Goal: Task Accomplishment & Management: Manage account settings

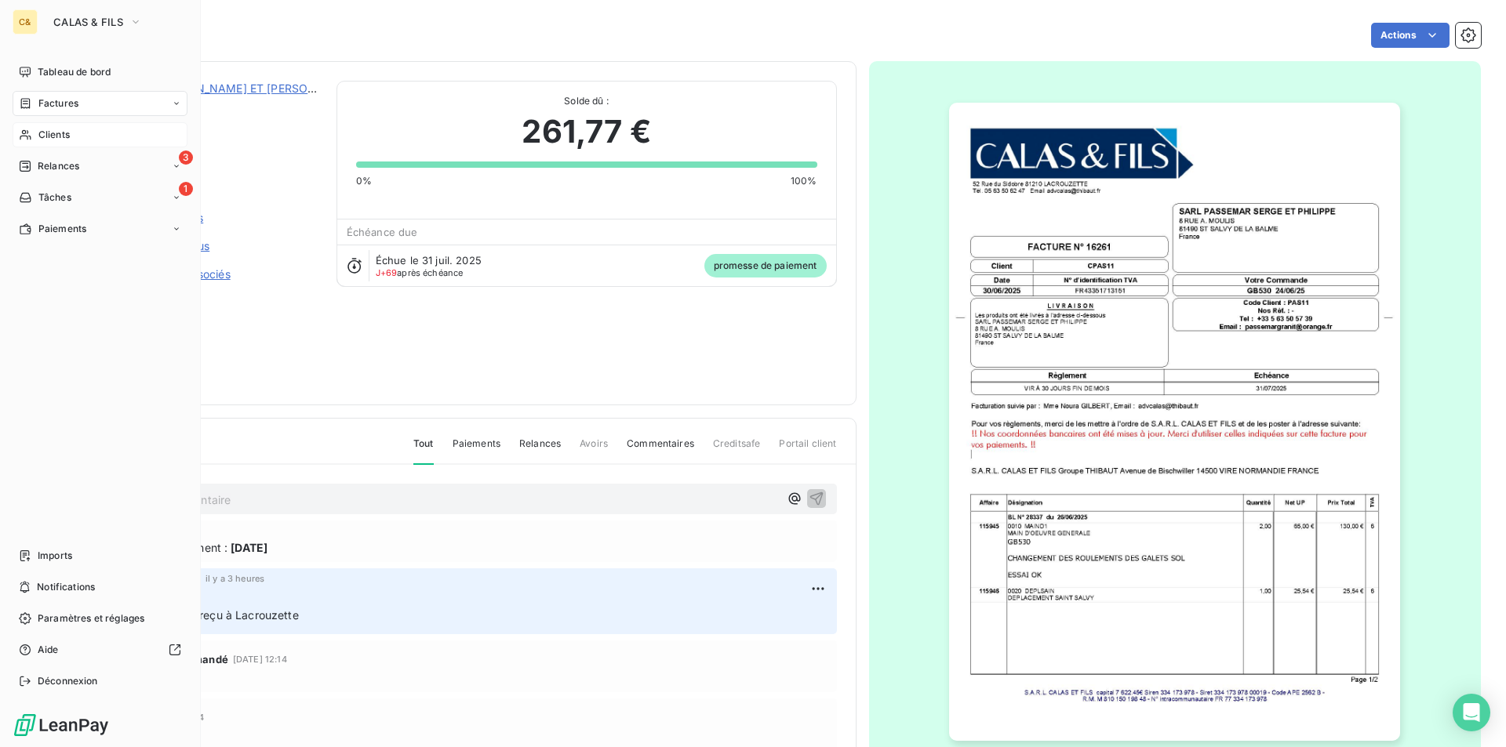
click at [61, 141] on span "Clients" at bounding box center [53, 135] width 31 height 14
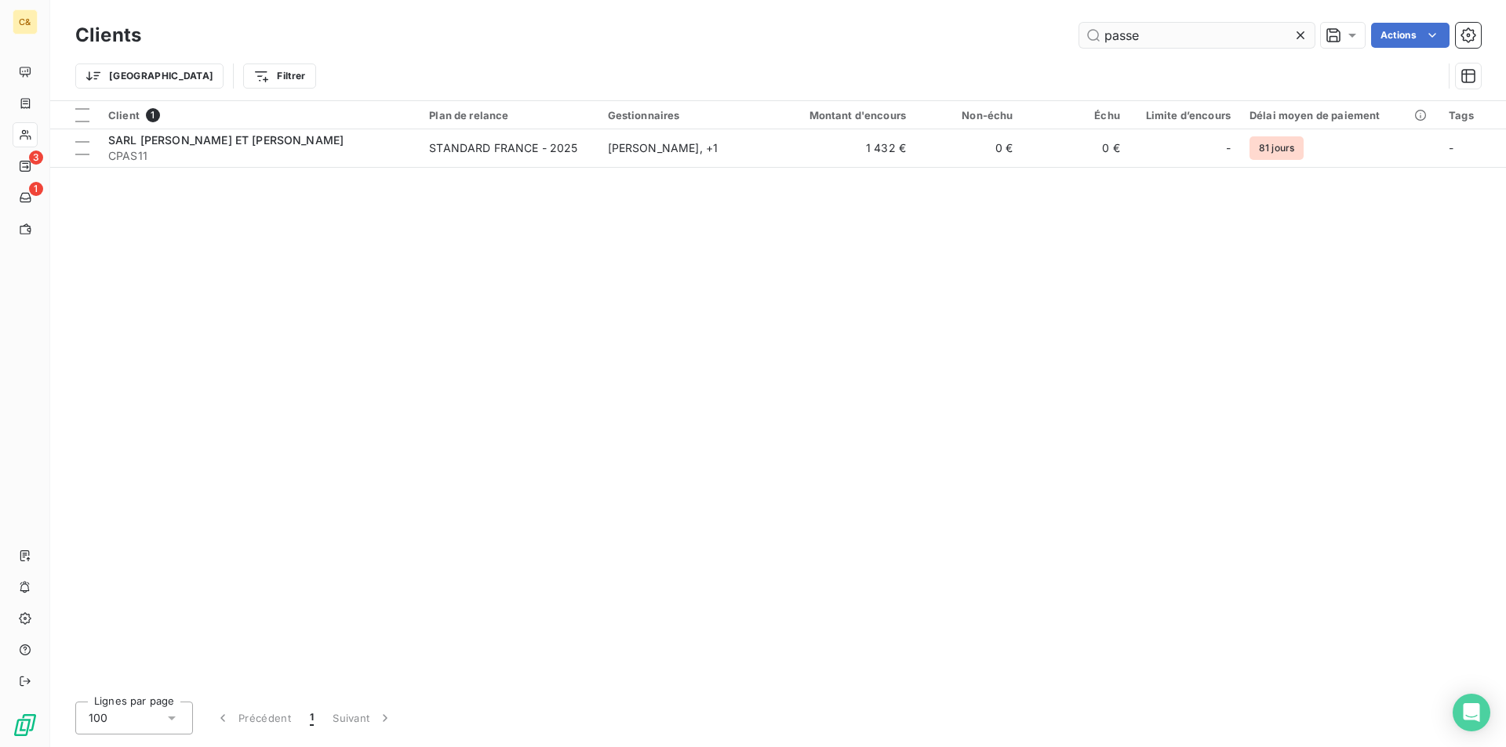
drag, startPoint x: 1145, startPoint y: 31, endPoint x: 1081, endPoint y: 32, distance: 64.3
click at [1081, 32] on input "passe" at bounding box center [1196, 35] width 235 height 25
type input "lagarde"
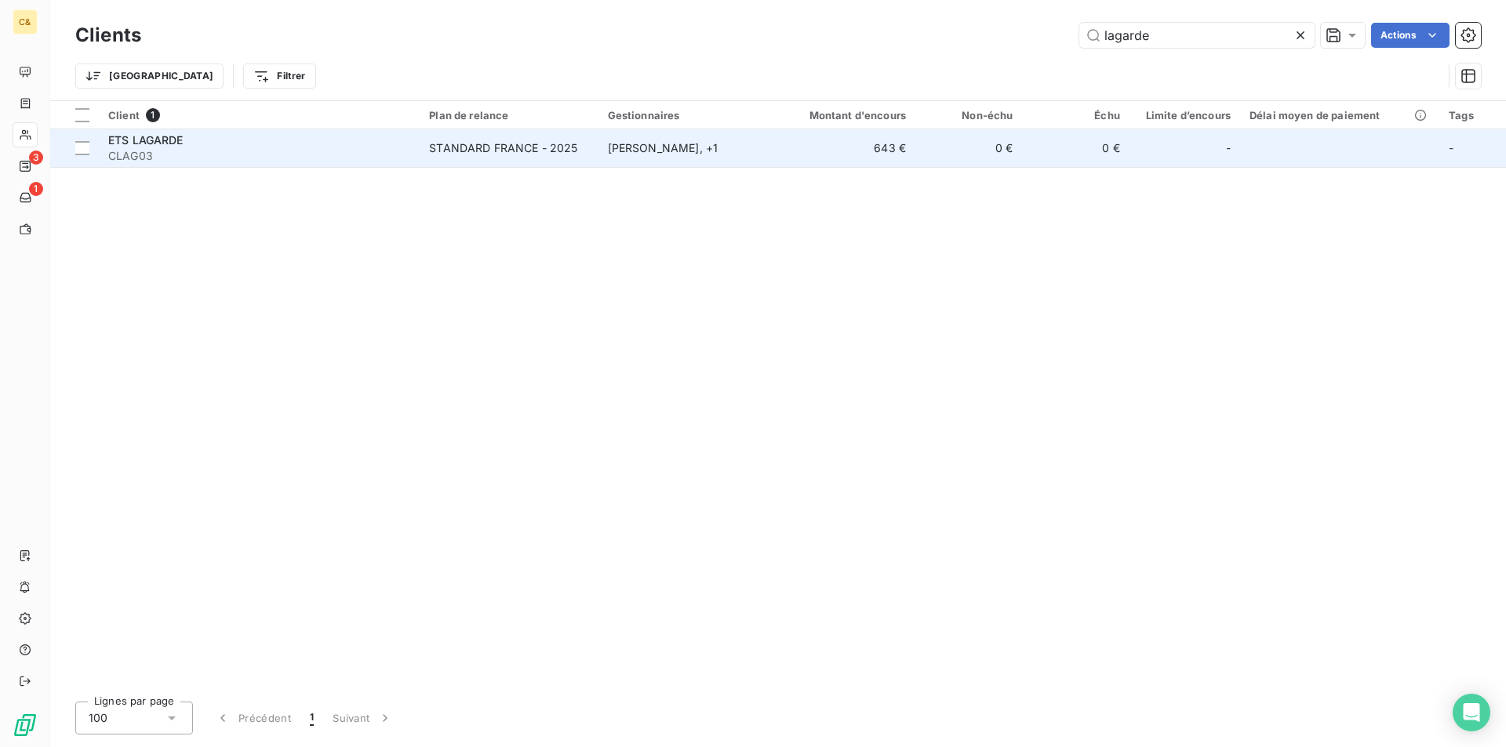
click at [383, 161] on span "CLAG03" at bounding box center [259, 156] width 302 height 16
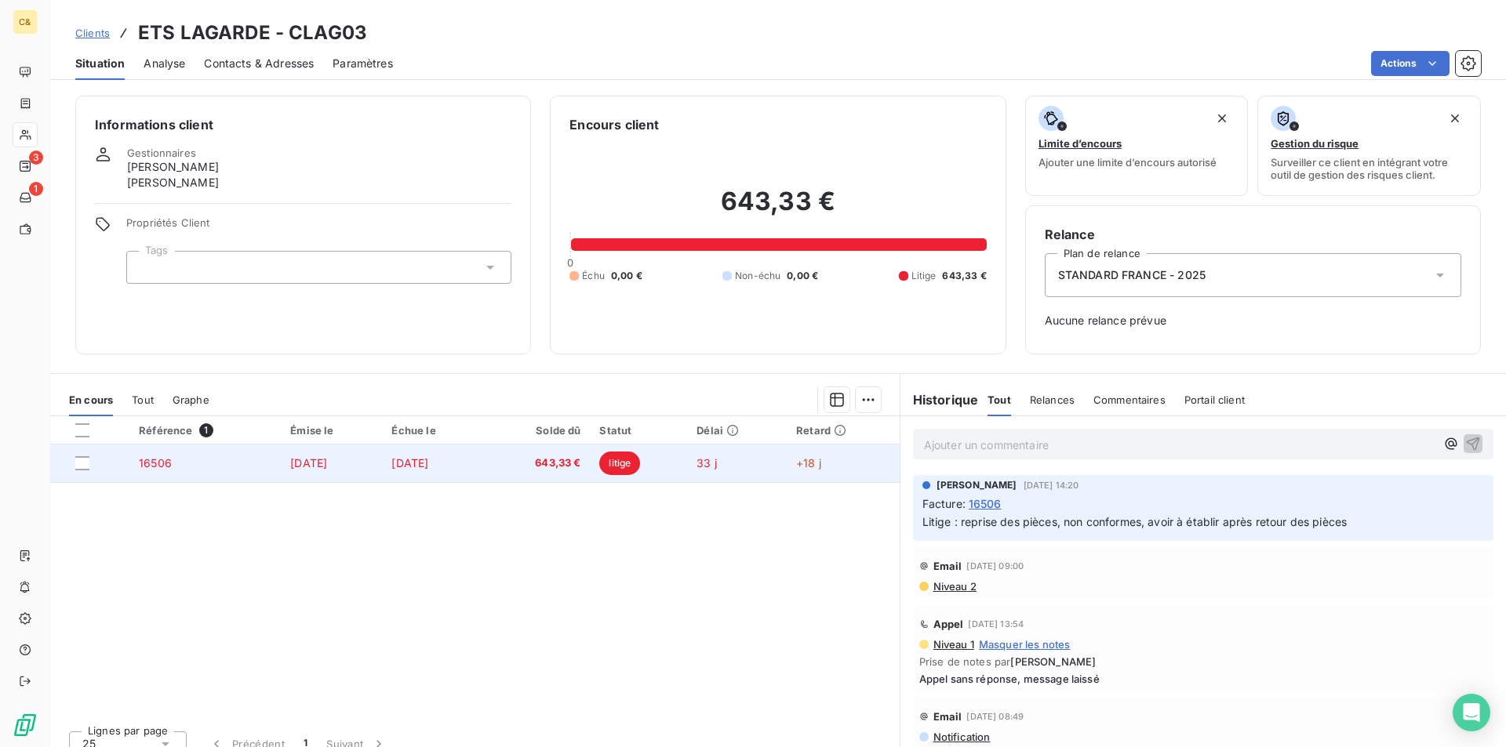
click at [485, 467] on td "[DATE]" at bounding box center [433, 464] width 103 height 38
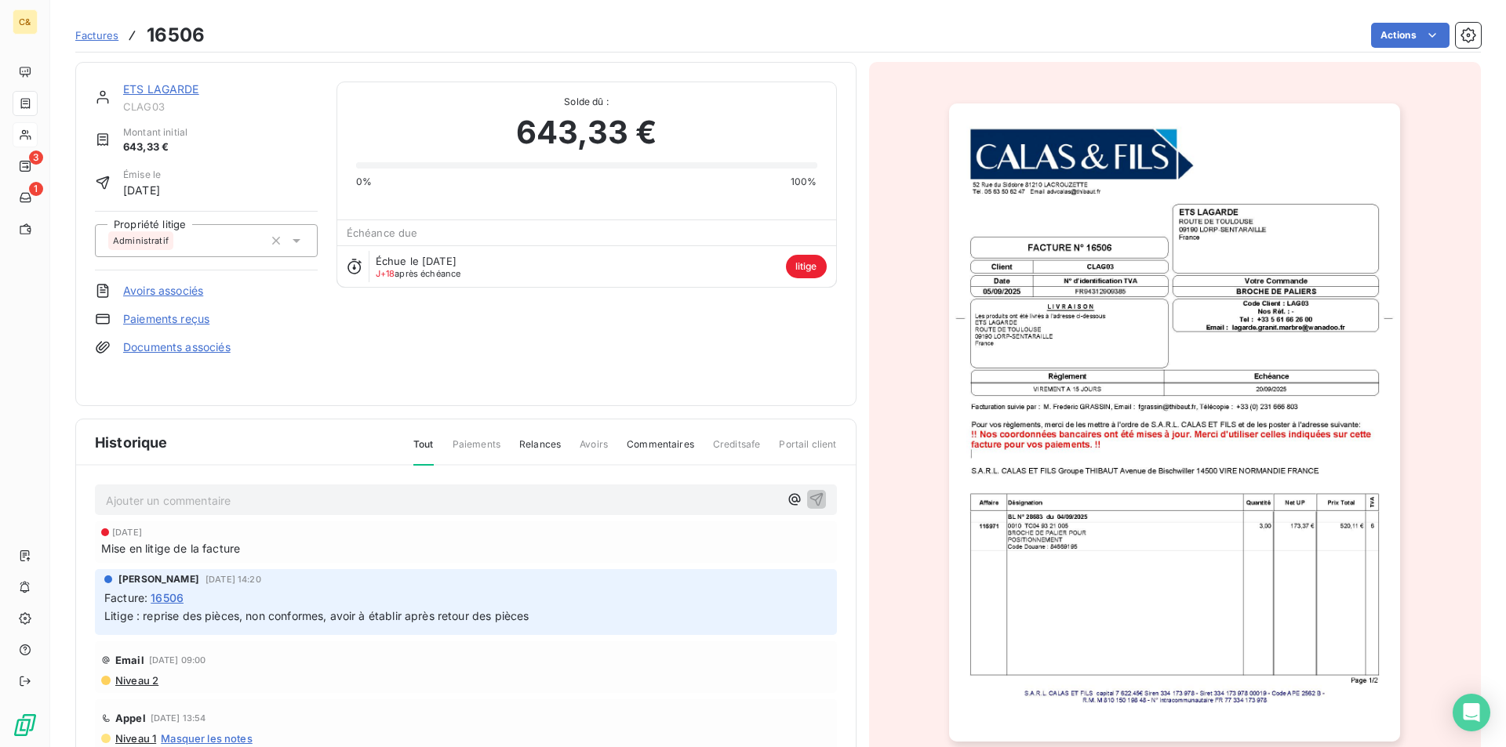
scroll to position [61, 0]
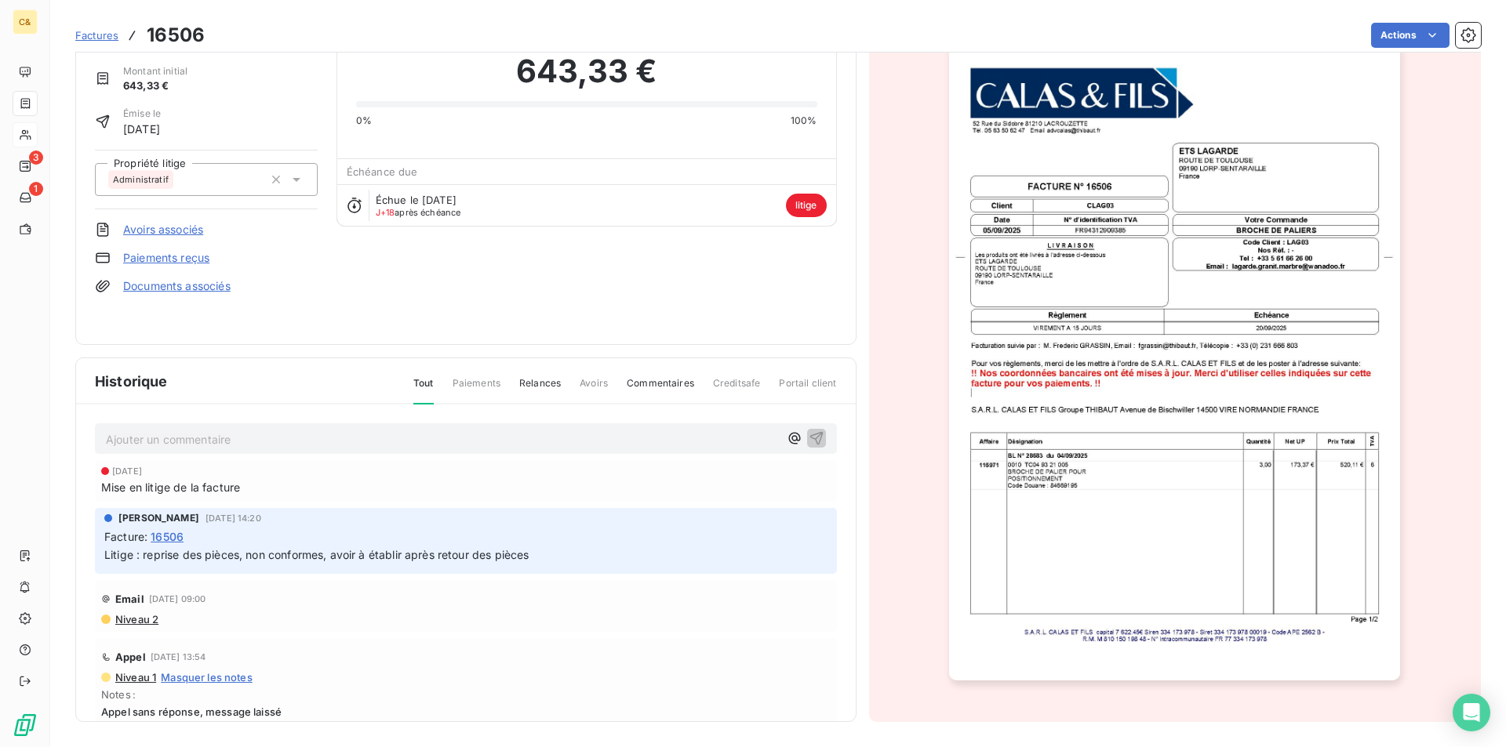
click at [1089, 561] on img "button" at bounding box center [1174, 361] width 451 height 638
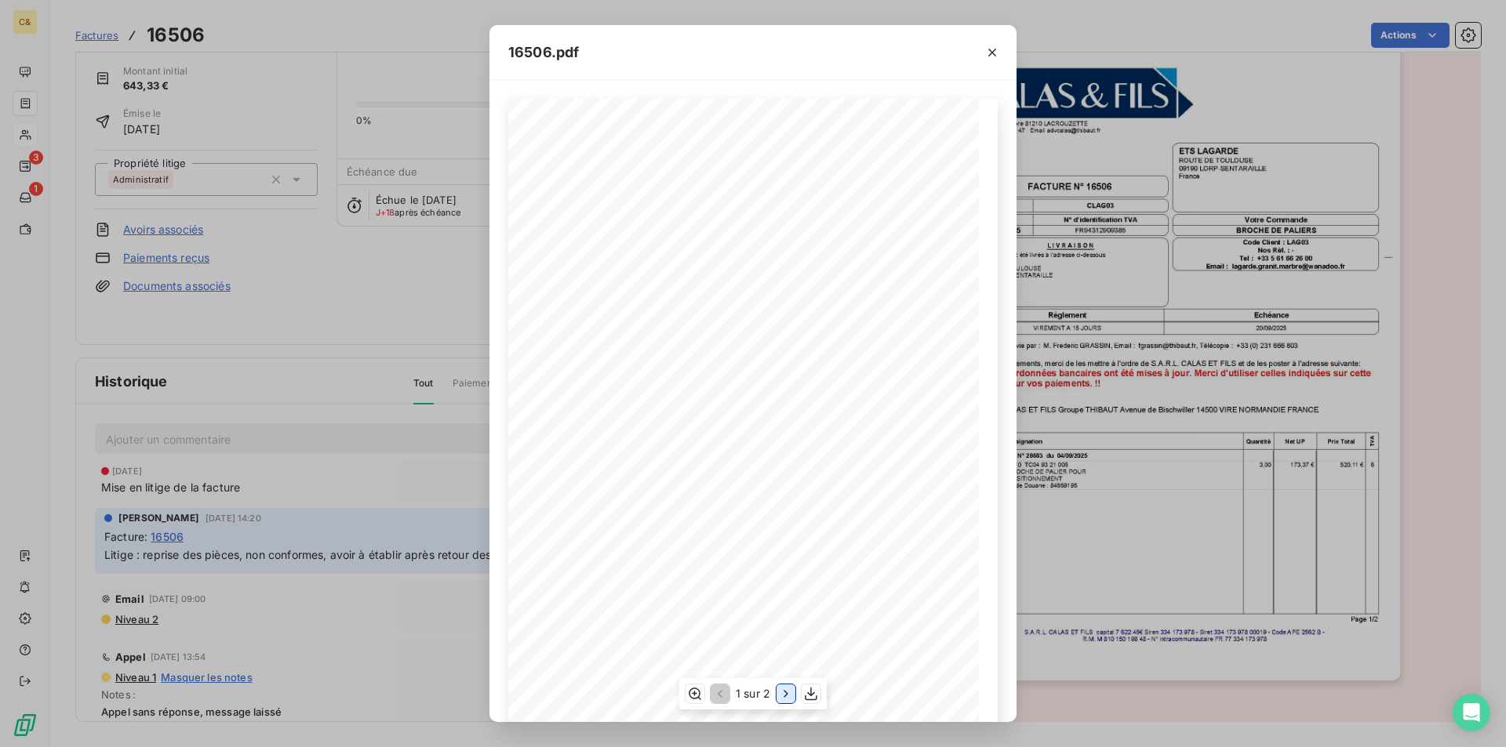
click at [784, 693] on icon "button" at bounding box center [786, 694] width 16 height 16
click at [996, 52] on icon "button" at bounding box center [992, 53] width 16 height 16
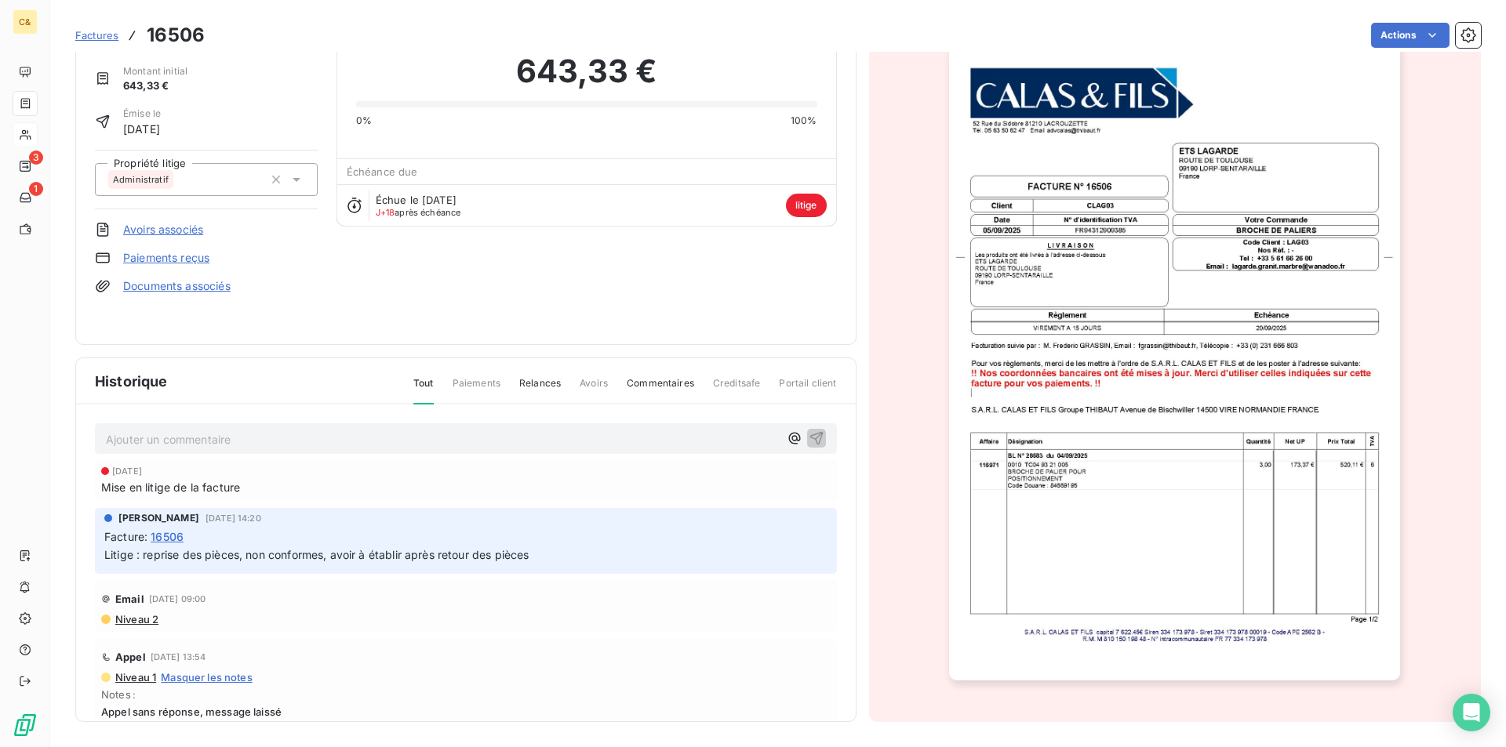
scroll to position [0, 0]
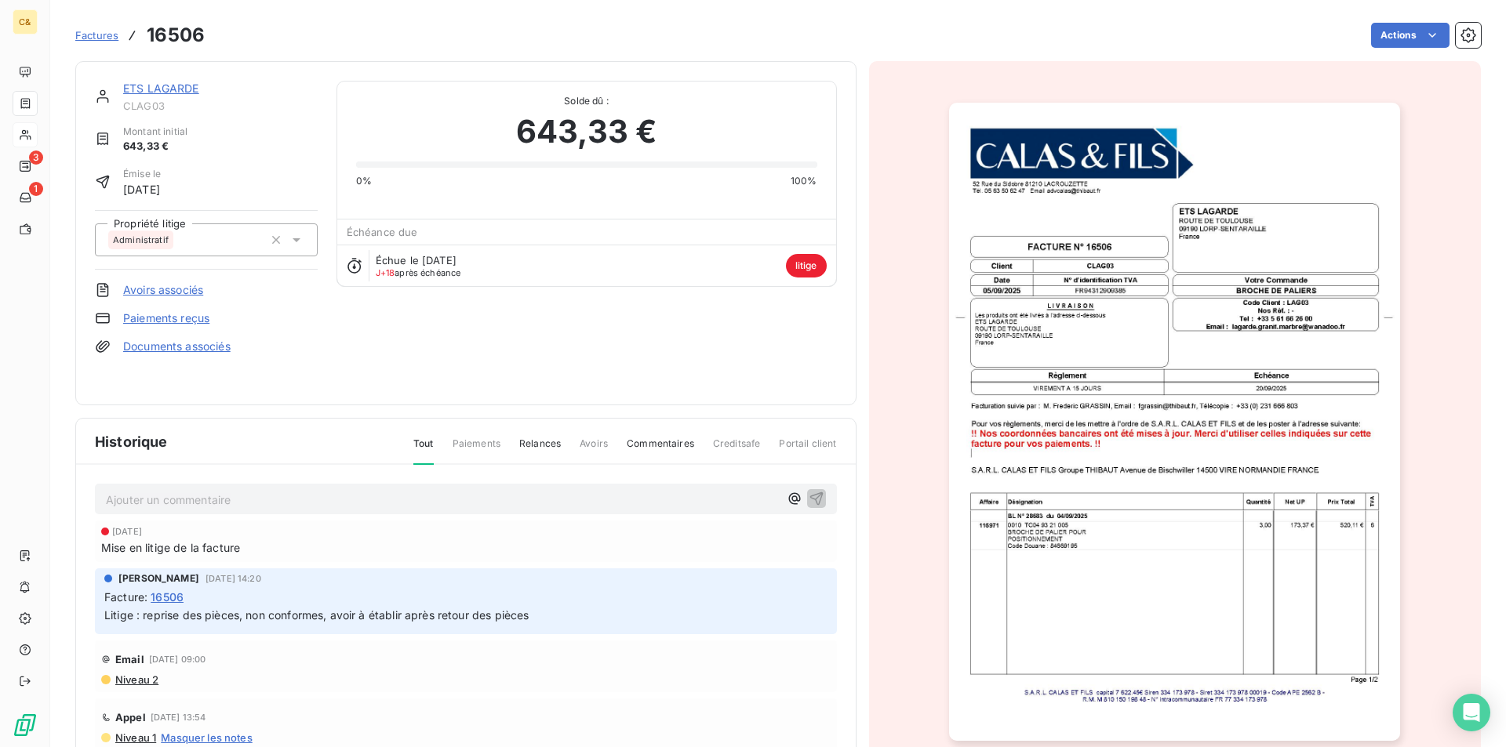
click at [179, 90] on link "ETS LAGARDE" at bounding box center [161, 88] width 76 height 13
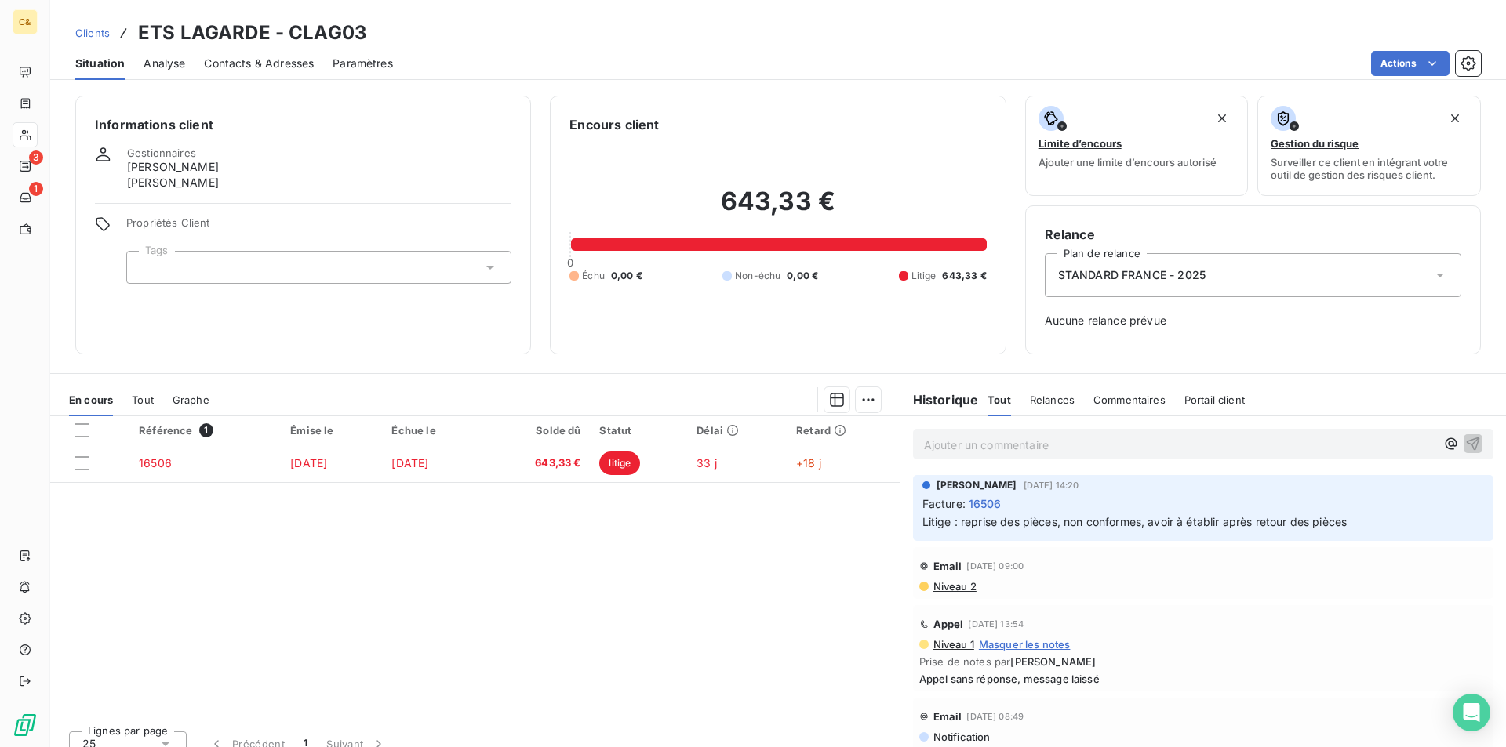
scroll to position [157, 0]
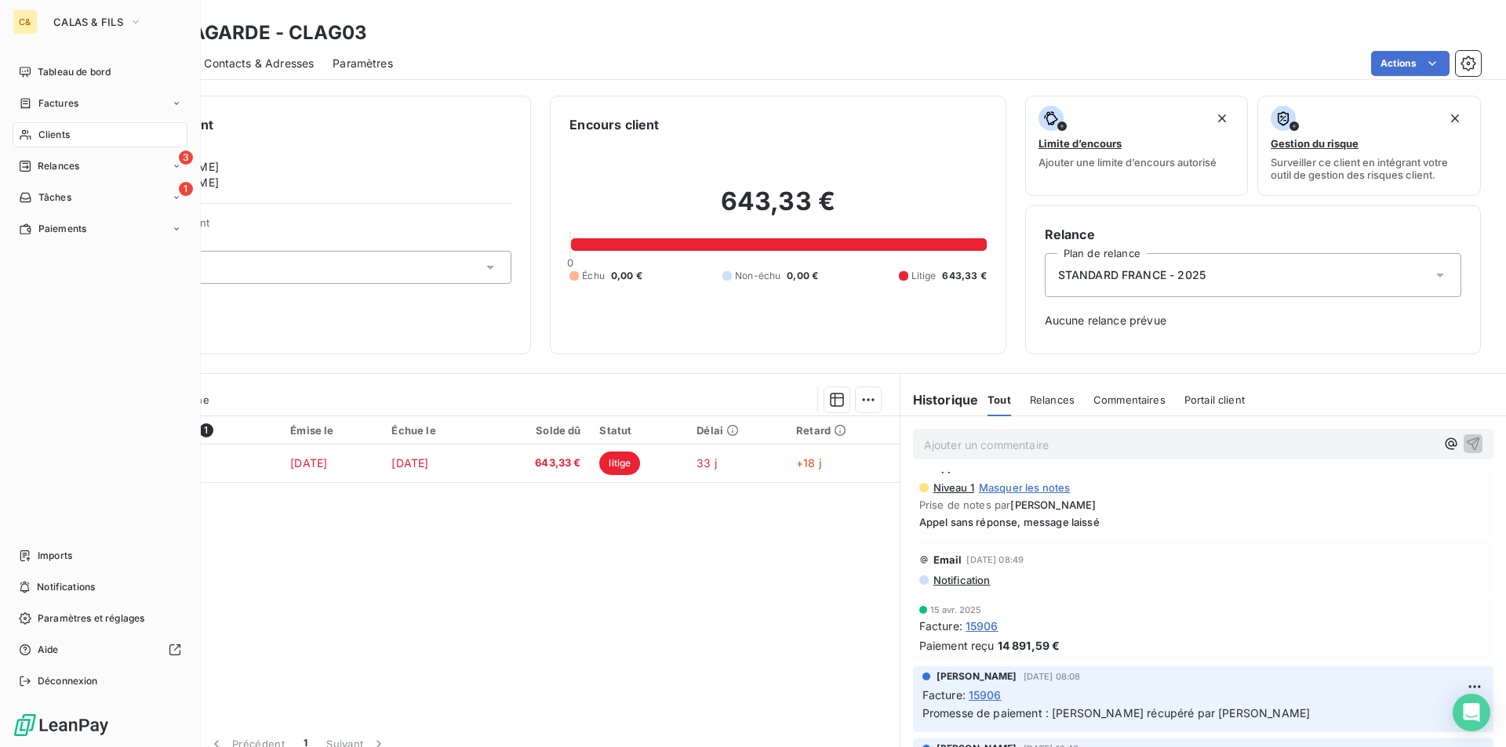
click at [58, 134] on span "Clients" at bounding box center [53, 135] width 31 height 14
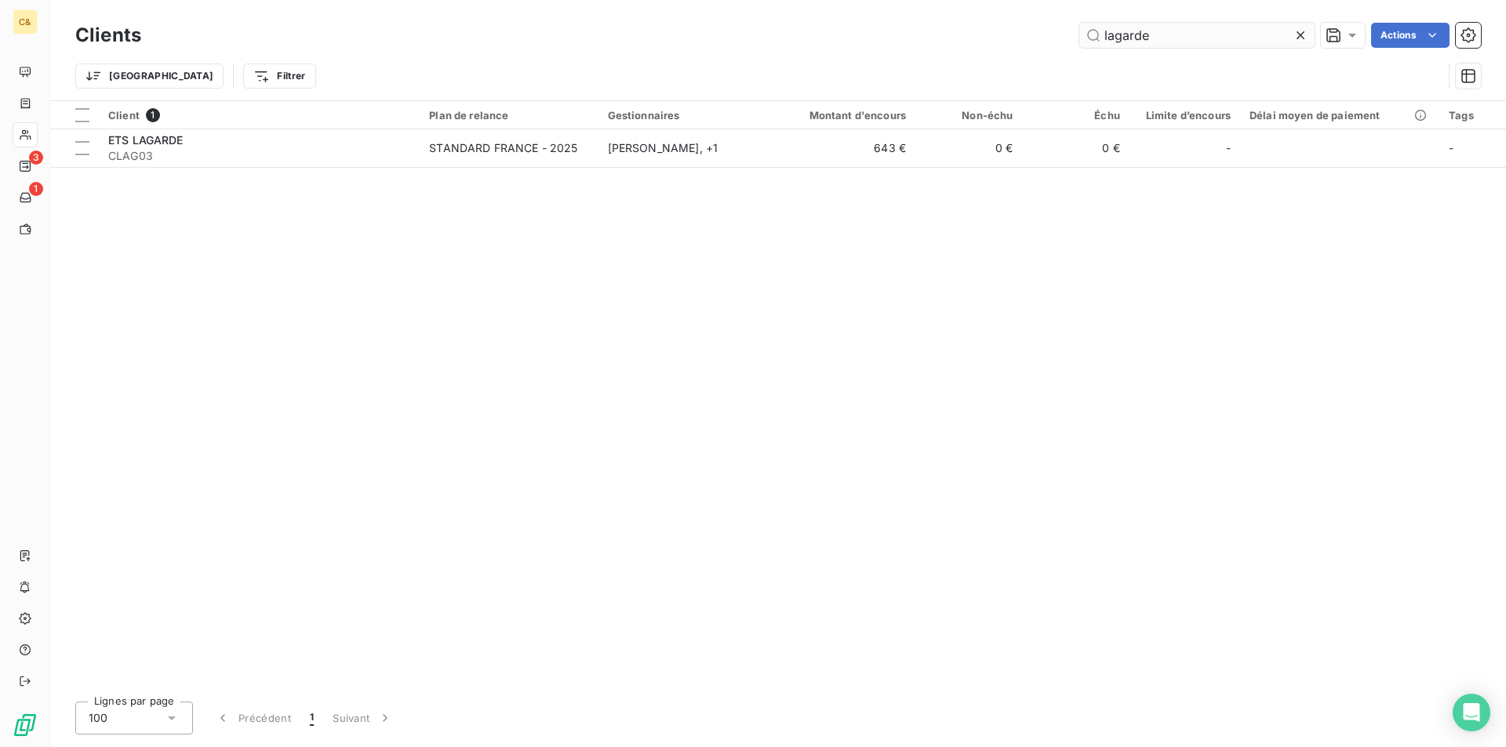
drag, startPoint x: 1148, startPoint y: 37, endPoint x: 1102, endPoint y: 34, distance: 46.4
click at [1102, 34] on input "lagarde" at bounding box center [1196, 35] width 235 height 25
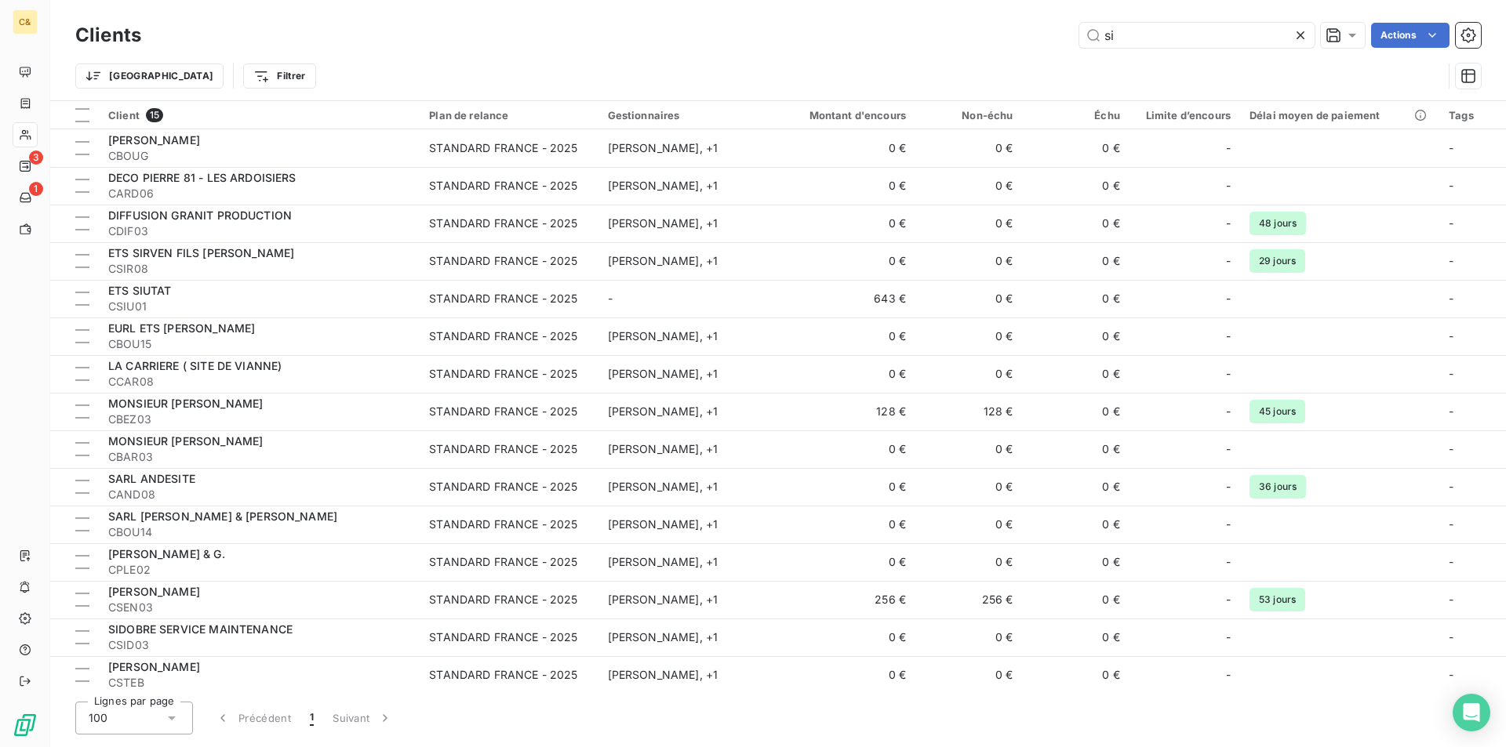
type input "s"
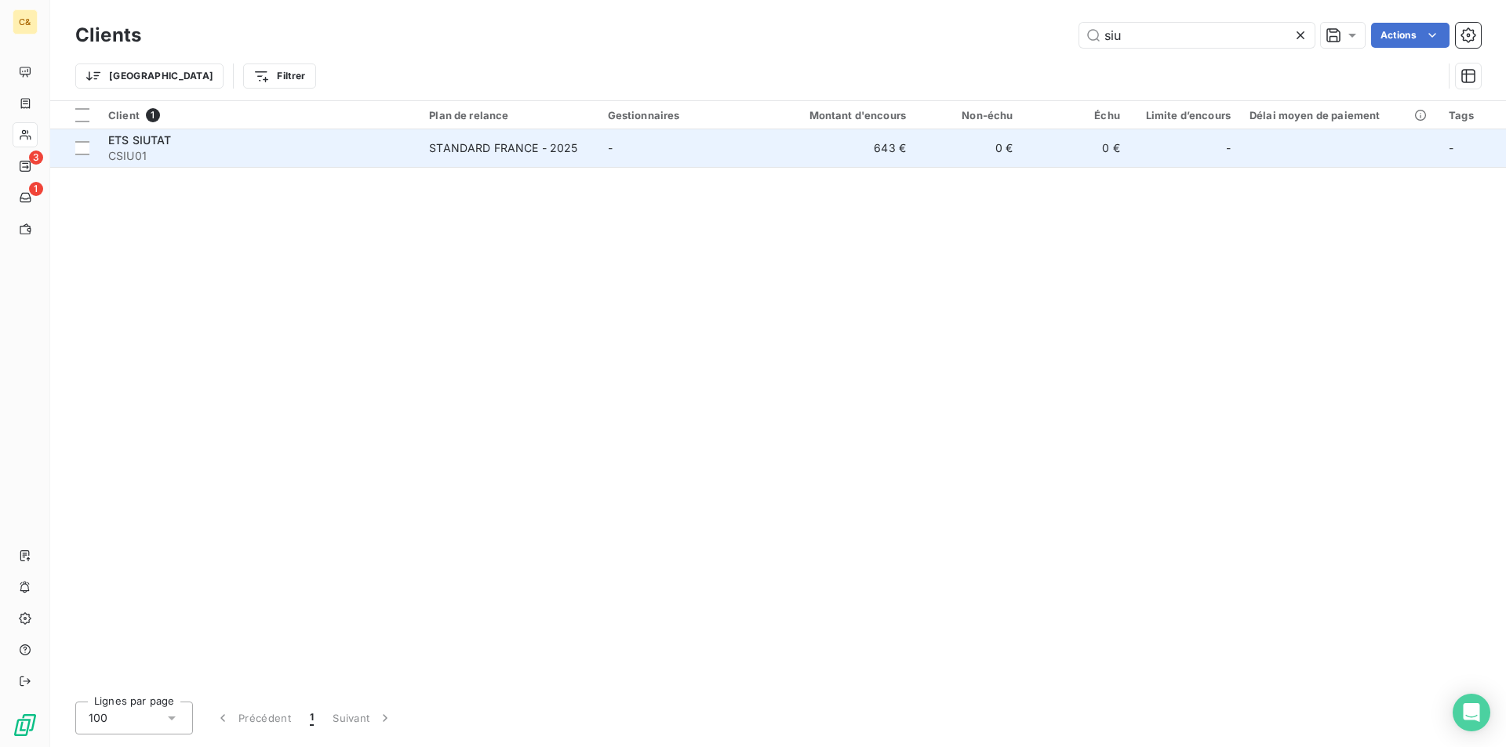
type input "siu"
click at [642, 140] on td "-" at bounding box center [685, 148] width 174 height 38
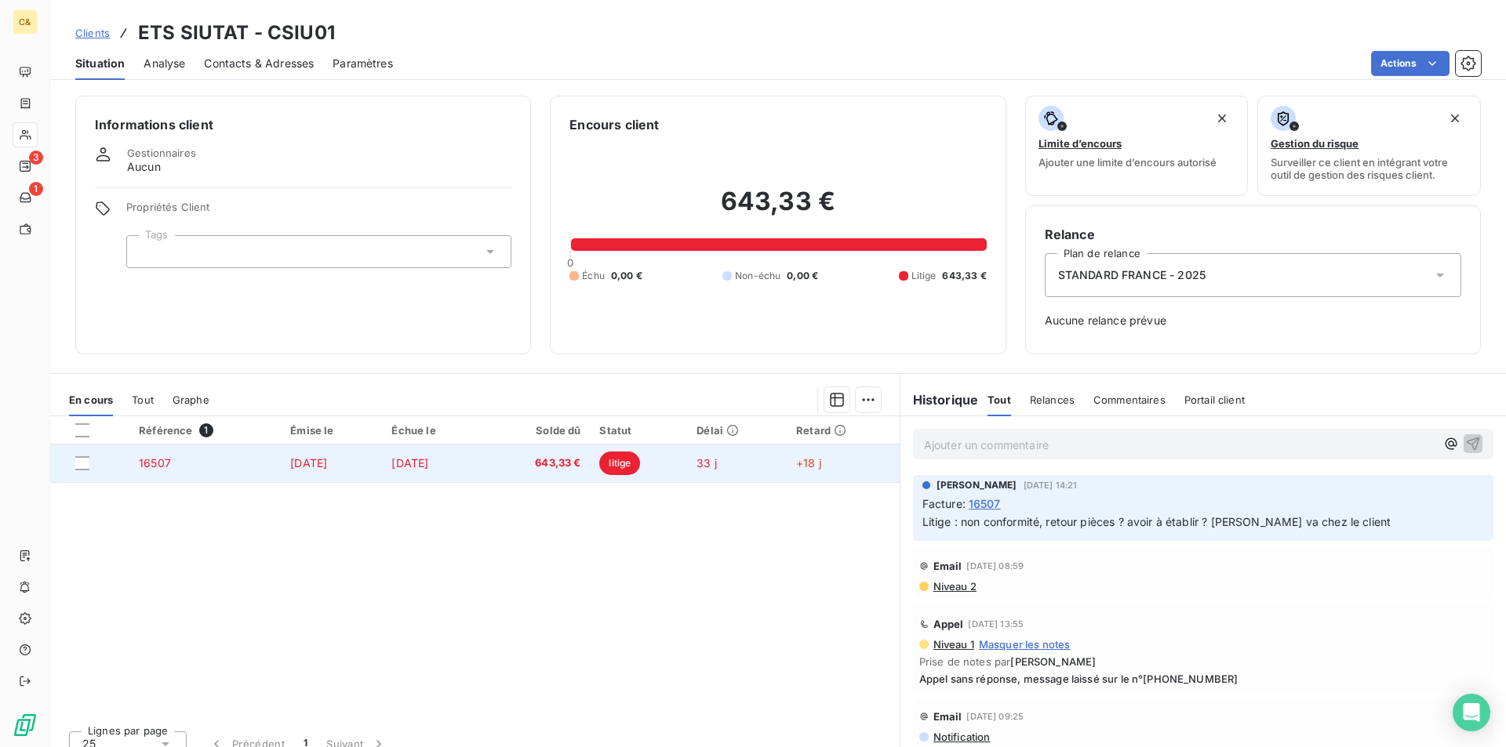
click at [485, 465] on td "[DATE]" at bounding box center [433, 464] width 103 height 38
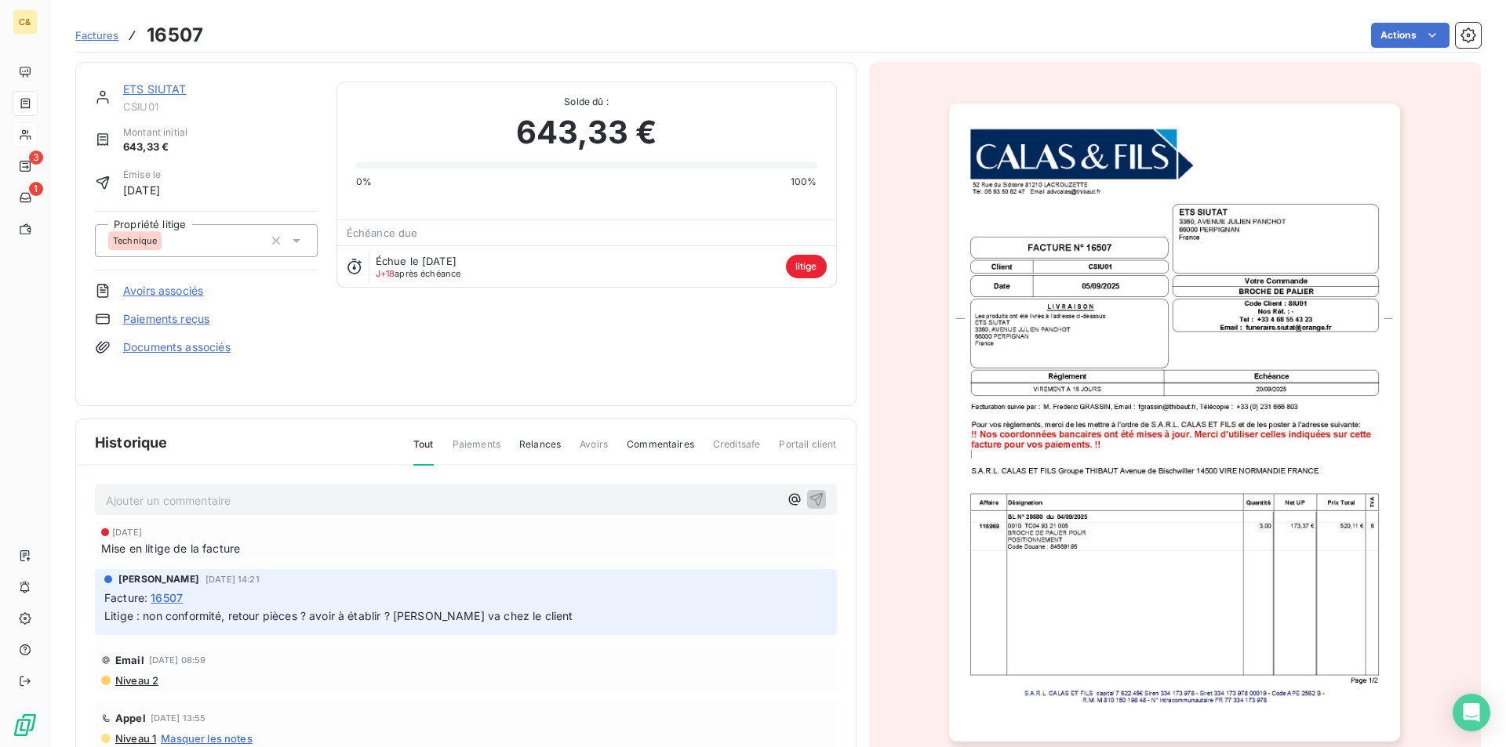
scroll to position [61, 0]
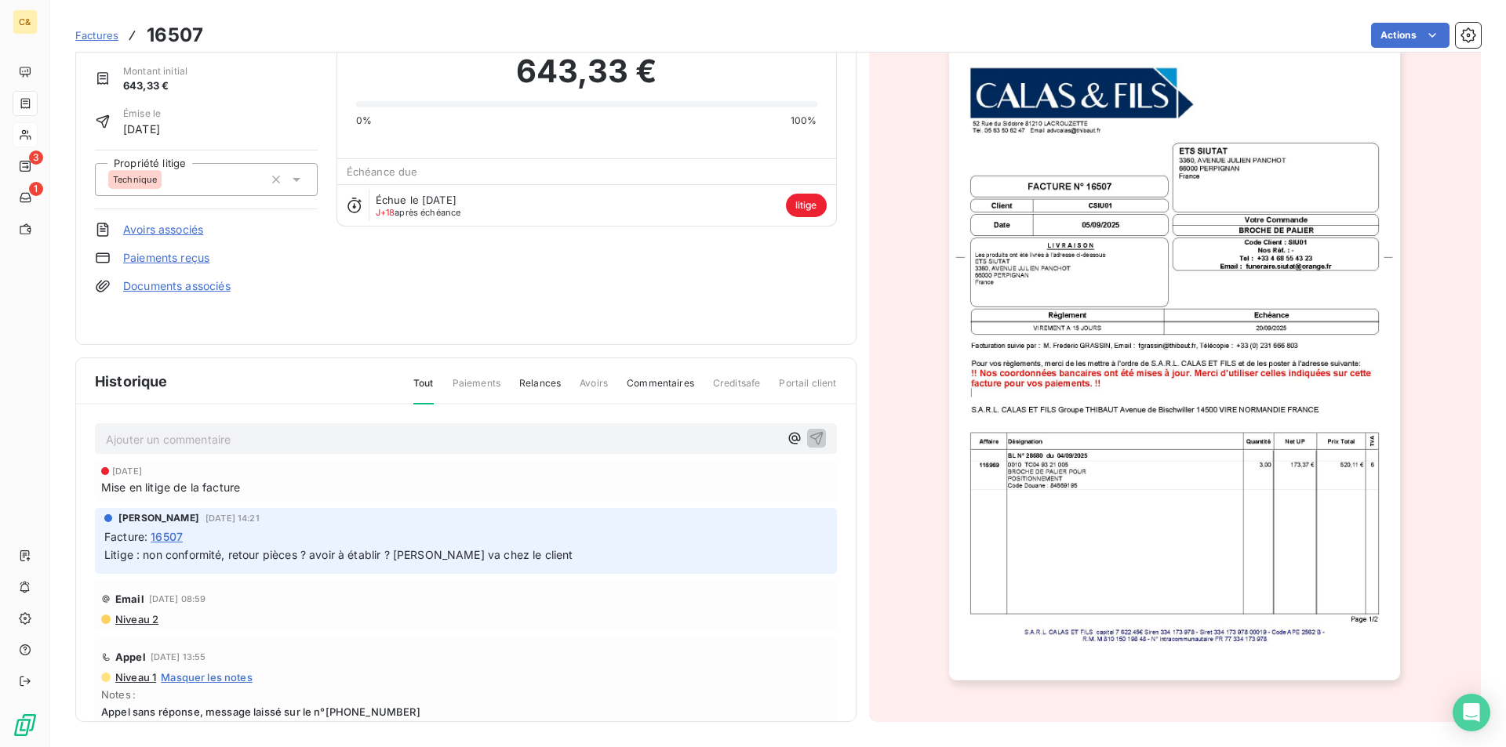
click at [1060, 532] on img "button" at bounding box center [1174, 361] width 451 height 638
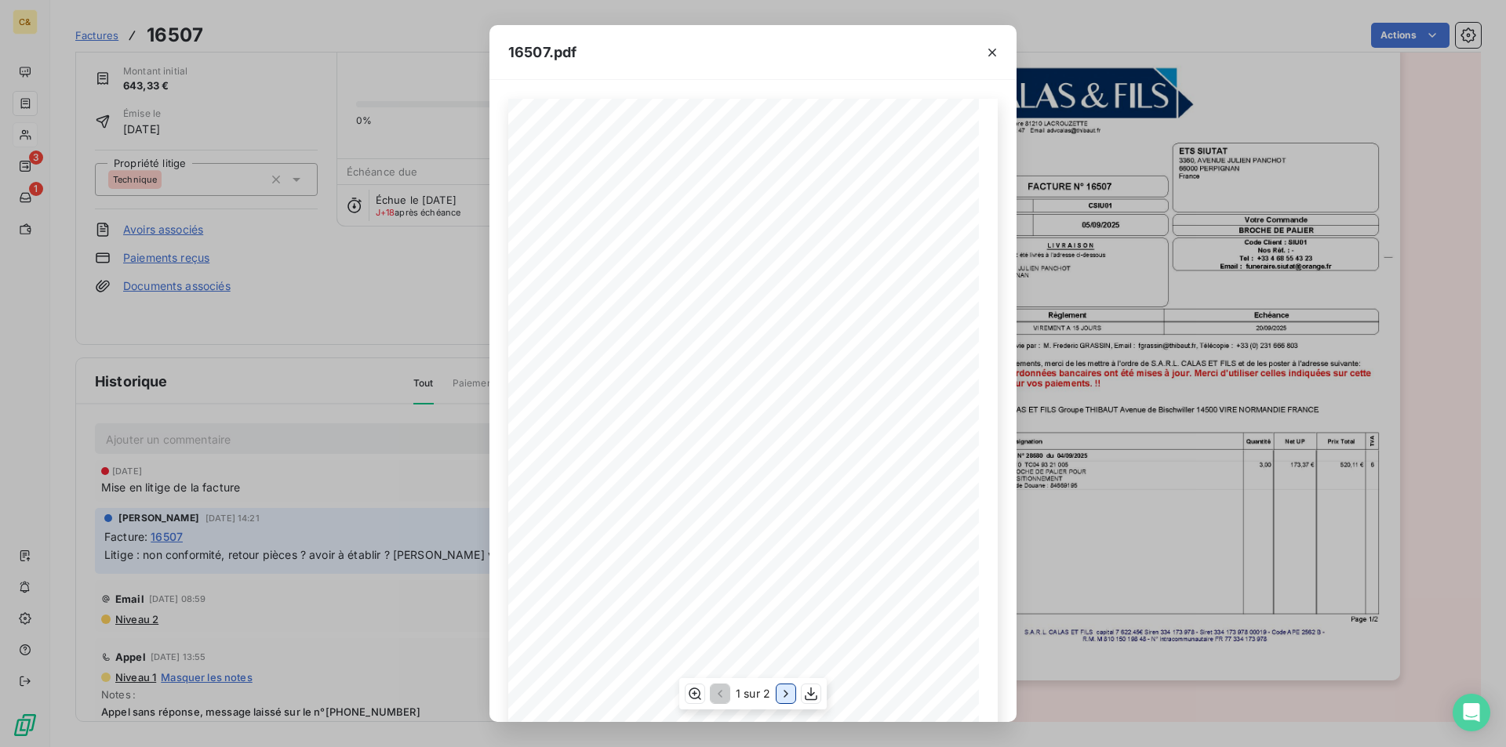
click at [779, 687] on icon "button" at bounding box center [786, 694] width 16 height 16
click at [996, 53] on icon "button" at bounding box center [992, 53] width 16 height 16
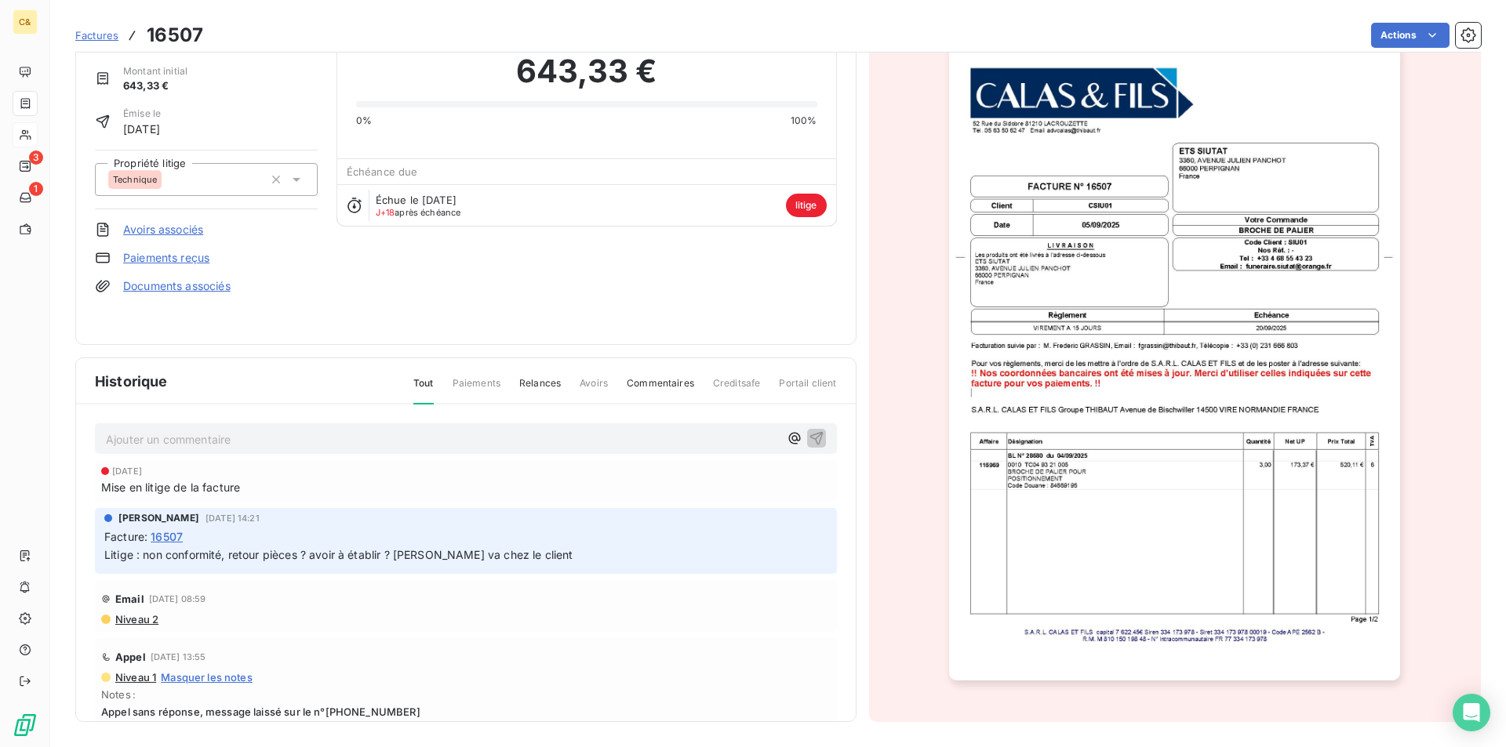
click at [194, 436] on p "Ajouter un commentaire ﻿" at bounding box center [442, 440] width 673 height 20
click at [1428, 39] on html "C& 3 1 Factures 16507 Actions ETS SIUTAT CSIU01 Montant initial 643,33 € Émise …" at bounding box center [753, 373] width 1506 height 747
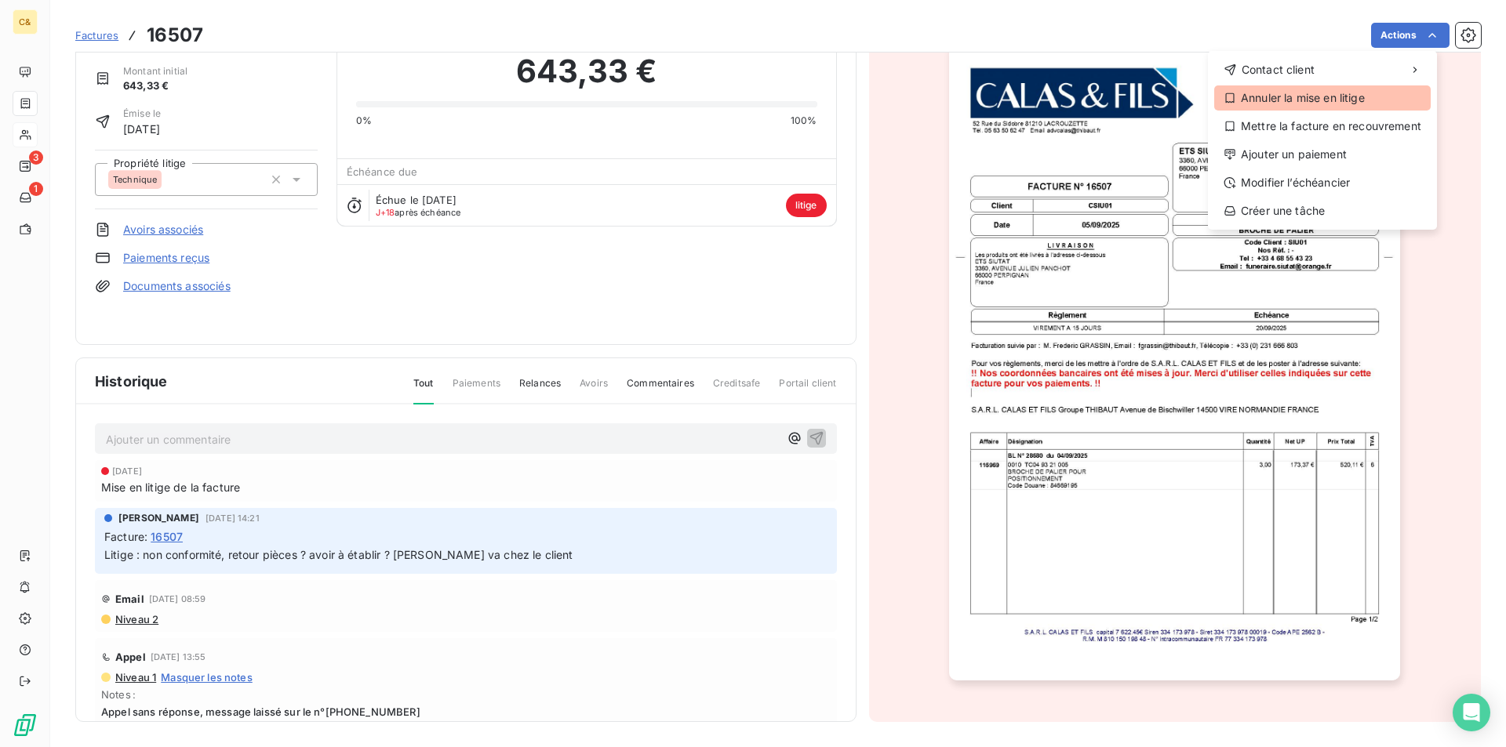
click at [1332, 104] on div "Annuler la mise en litige" at bounding box center [1322, 97] width 216 height 25
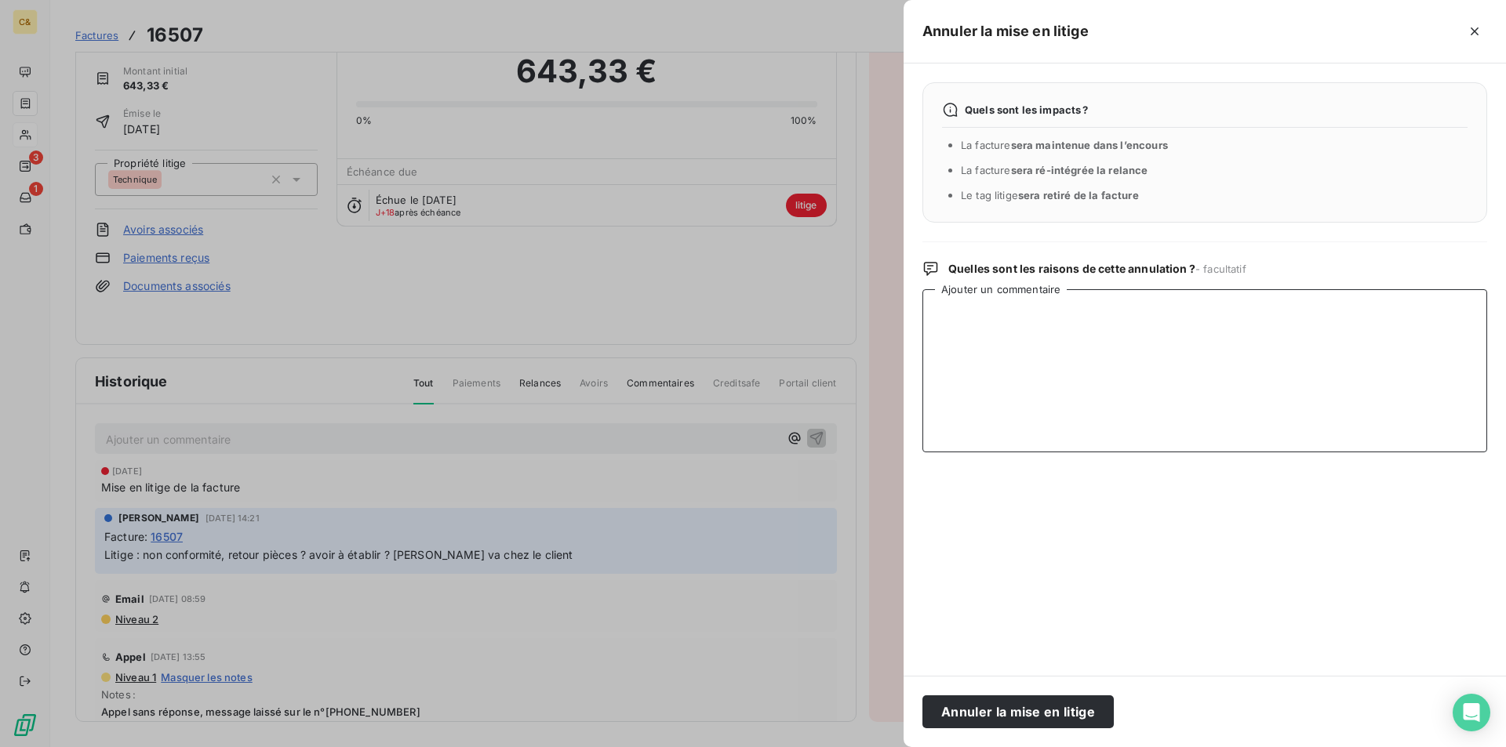
click at [983, 329] on textarea "Ajouter un commentaire" at bounding box center [1204, 370] width 565 height 163
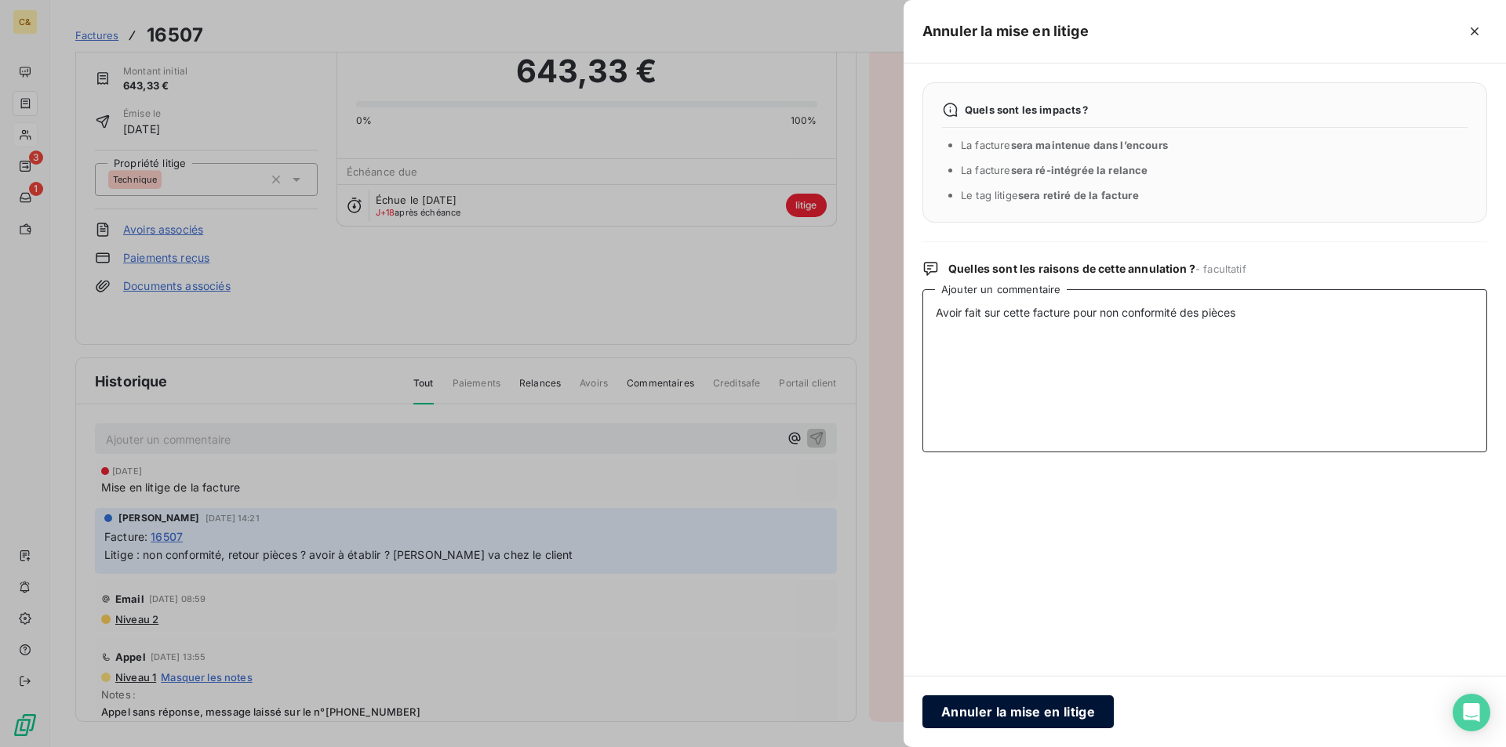
type textarea "Avoir fait sur cette facture pour non conformité des pièces"
click at [980, 705] on button "Annuler la mise en litige" at bounding box center [1017, 712] width 191 height 33
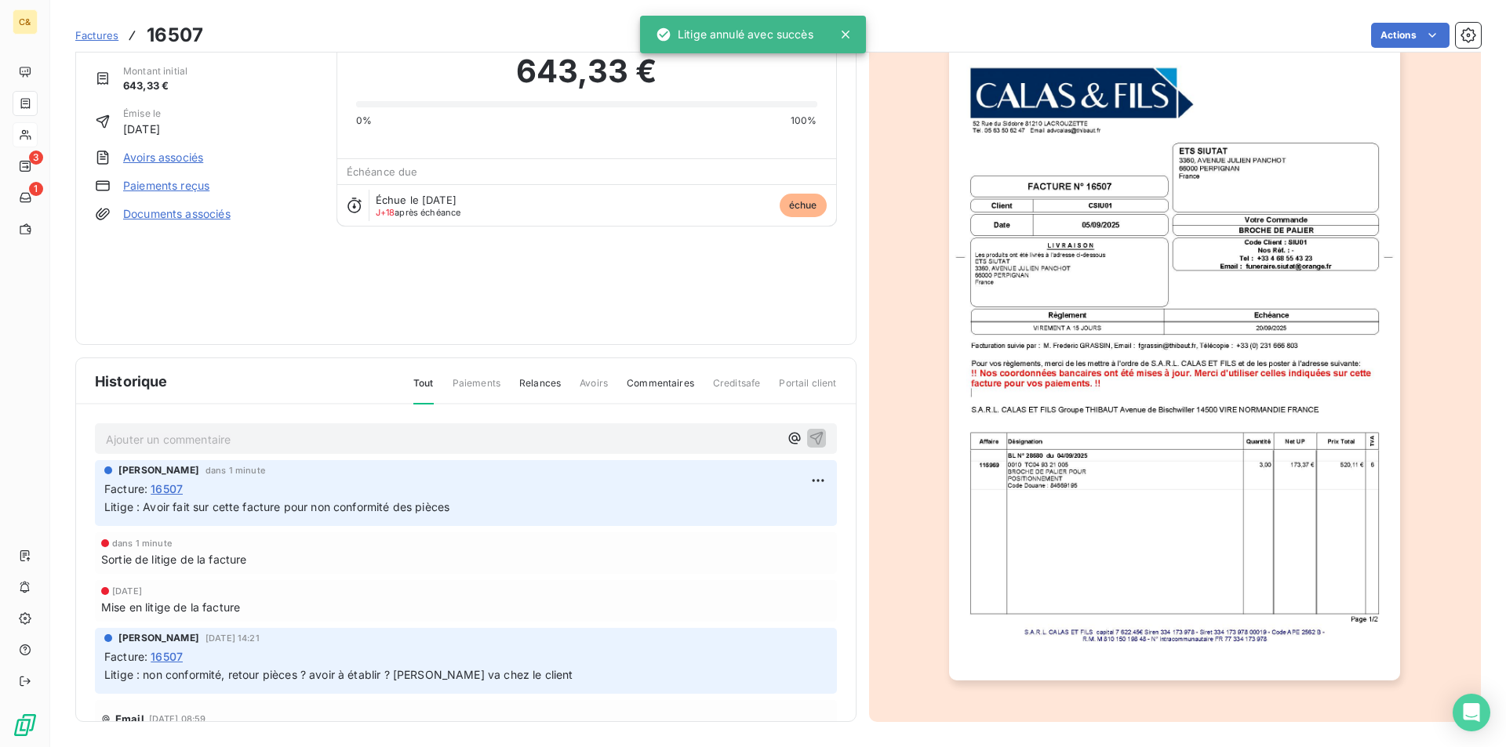
click at [235, 442] on p "Ajouter un commentaire ﻿" at bounding box center [442, 440] width 673 height 20
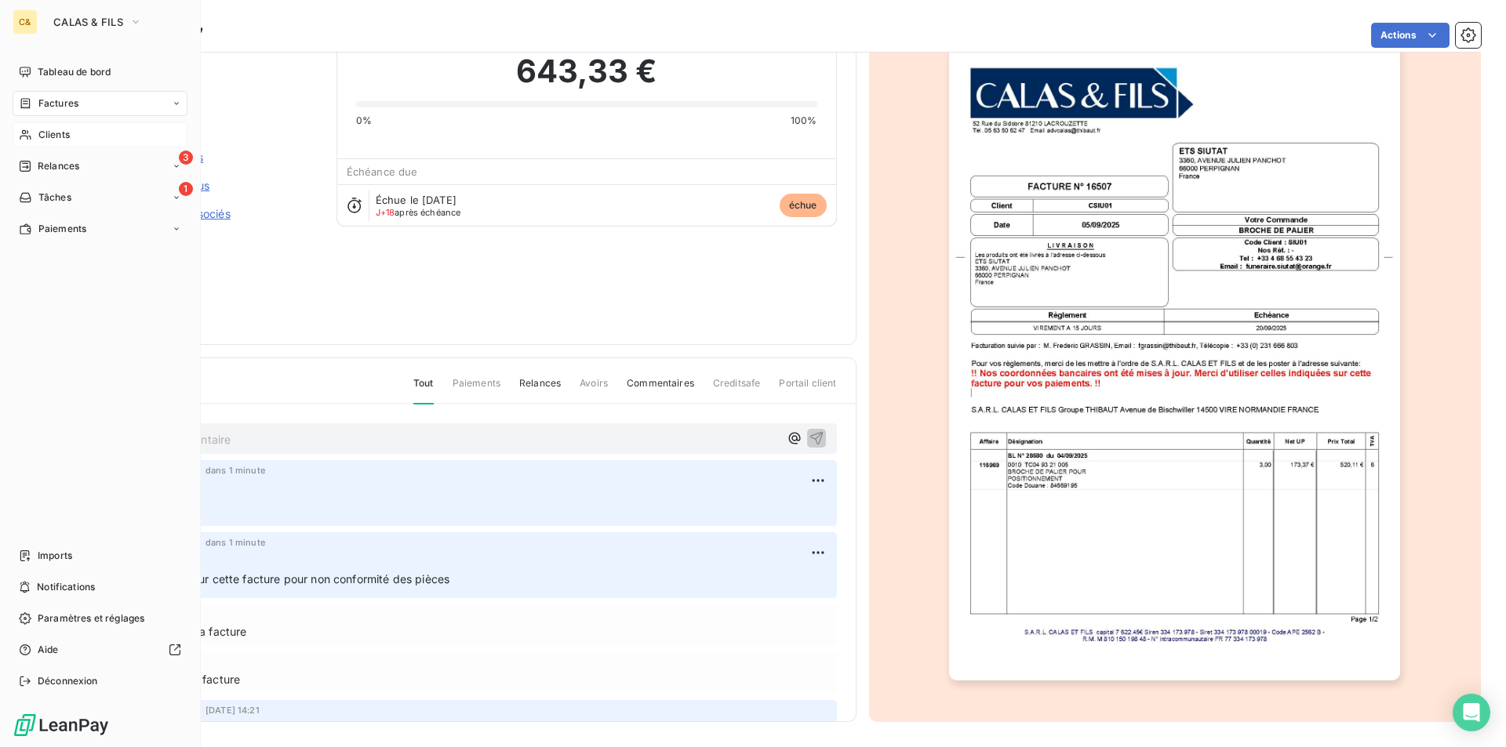
drag, startPoint x: 53, startPoint y: 132, endPoint x: 100, endPoint y: 133, distance: 47.8
click at [53, 132] on span "Clients" at bounding box center [53, 135] width 31 height 14
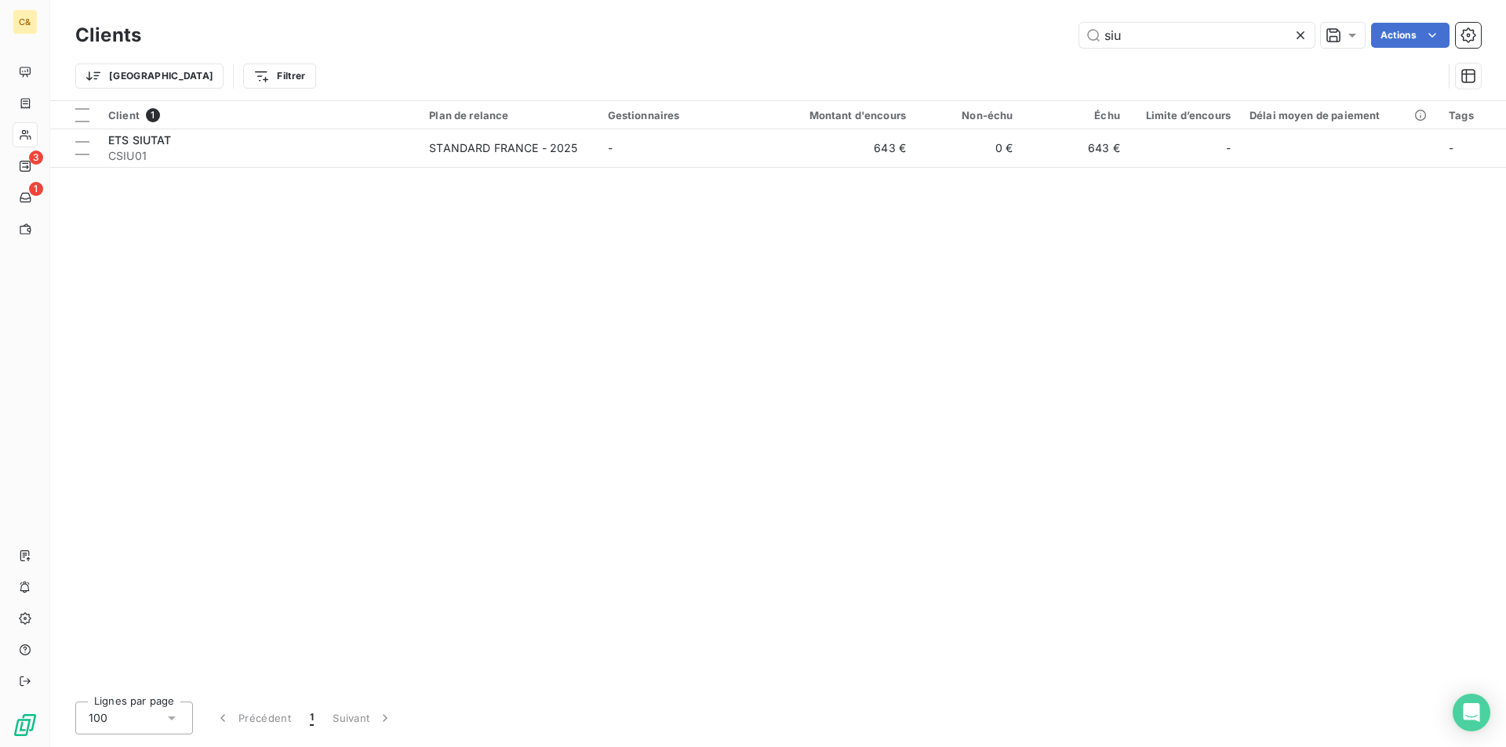
drag, startPoint x: 1130, startPoint y: 39, endPoint x: 1069, endPoint y: 41, distance: 61.2
click at [1069, 41] on div "siu Actions" at bounding box center [820, 35] width 1321 height 25
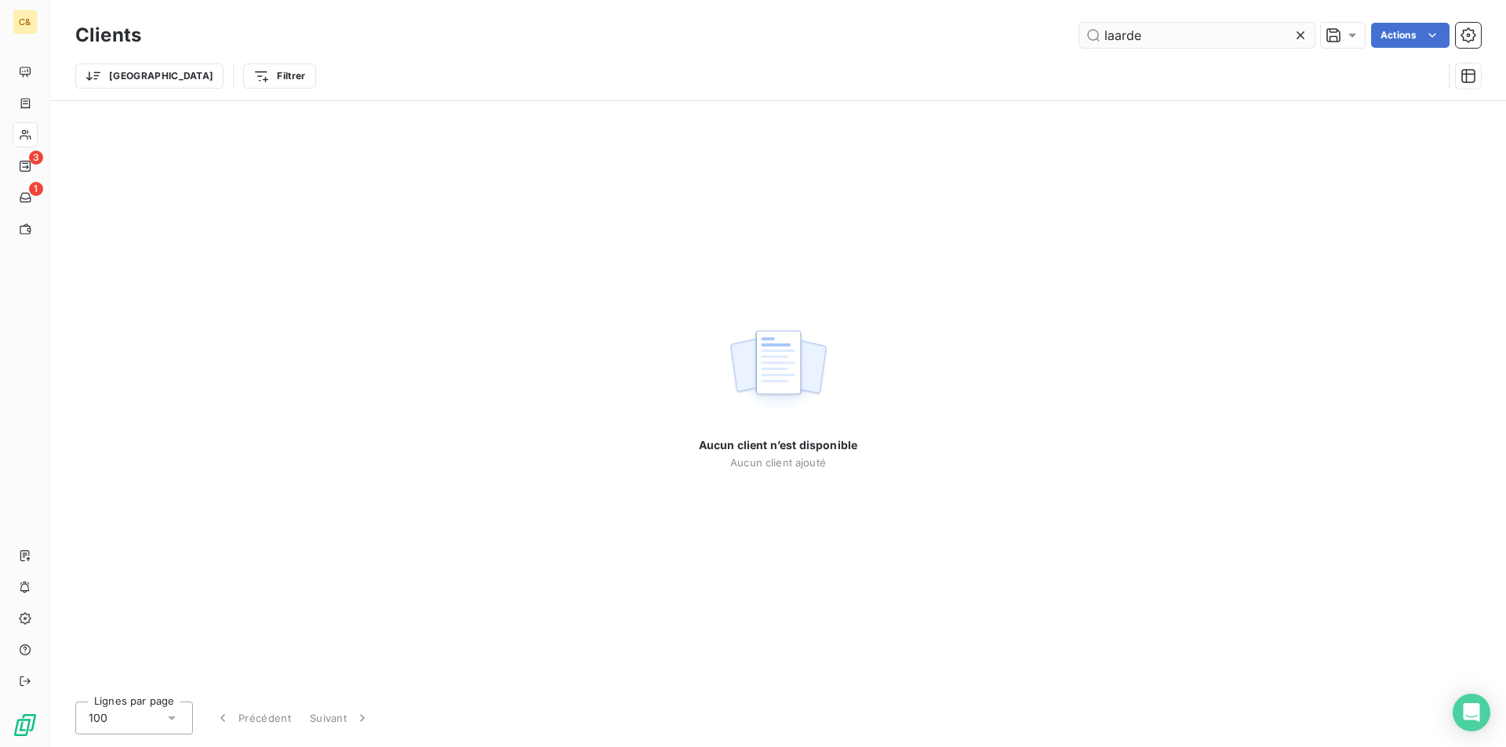
click at [1113, 37] on input "laarde" at bounding box center [1196, 35] width 235 height 25
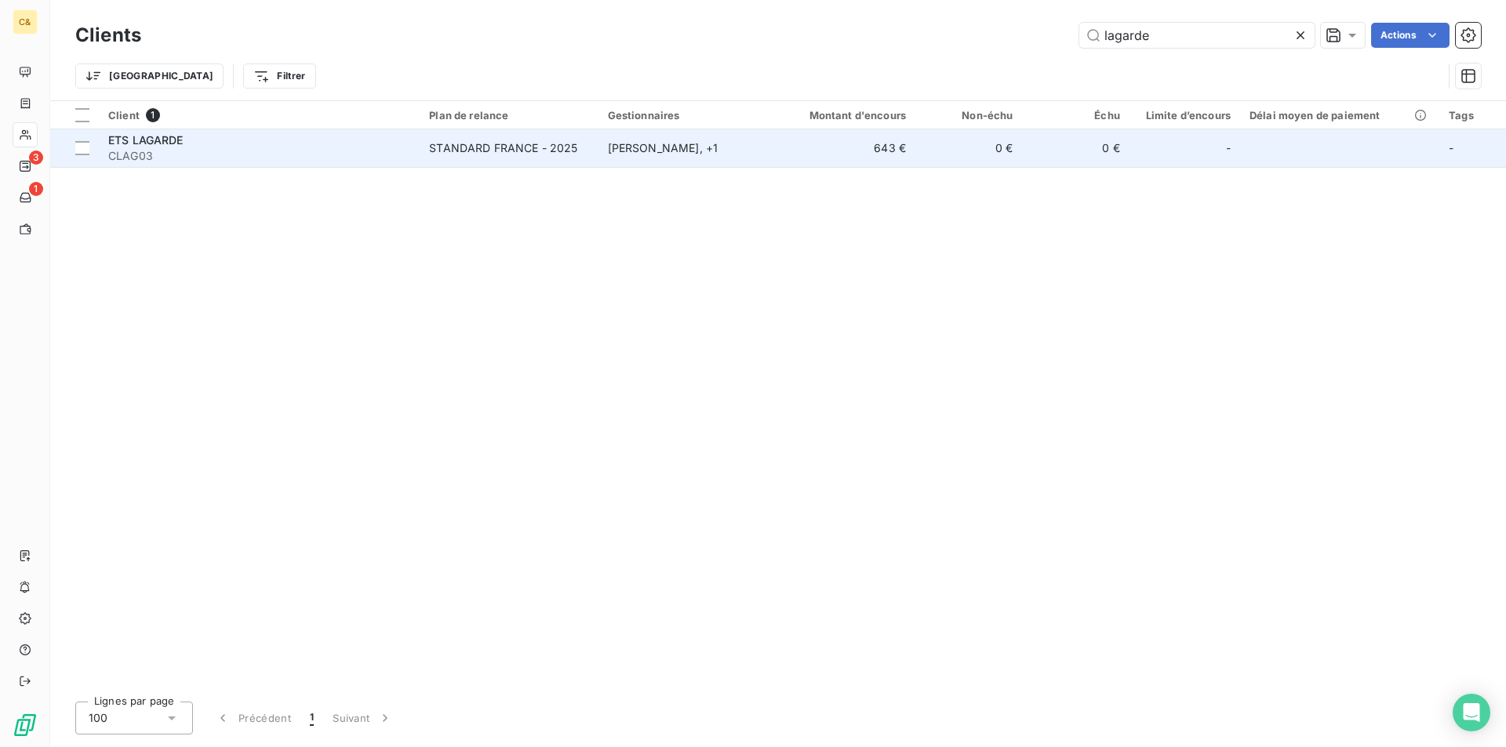
type input "lagarde"
click at [332, 146] on div "ETS LAGARDE" at bounding box center [259, 141] width 302 height 16
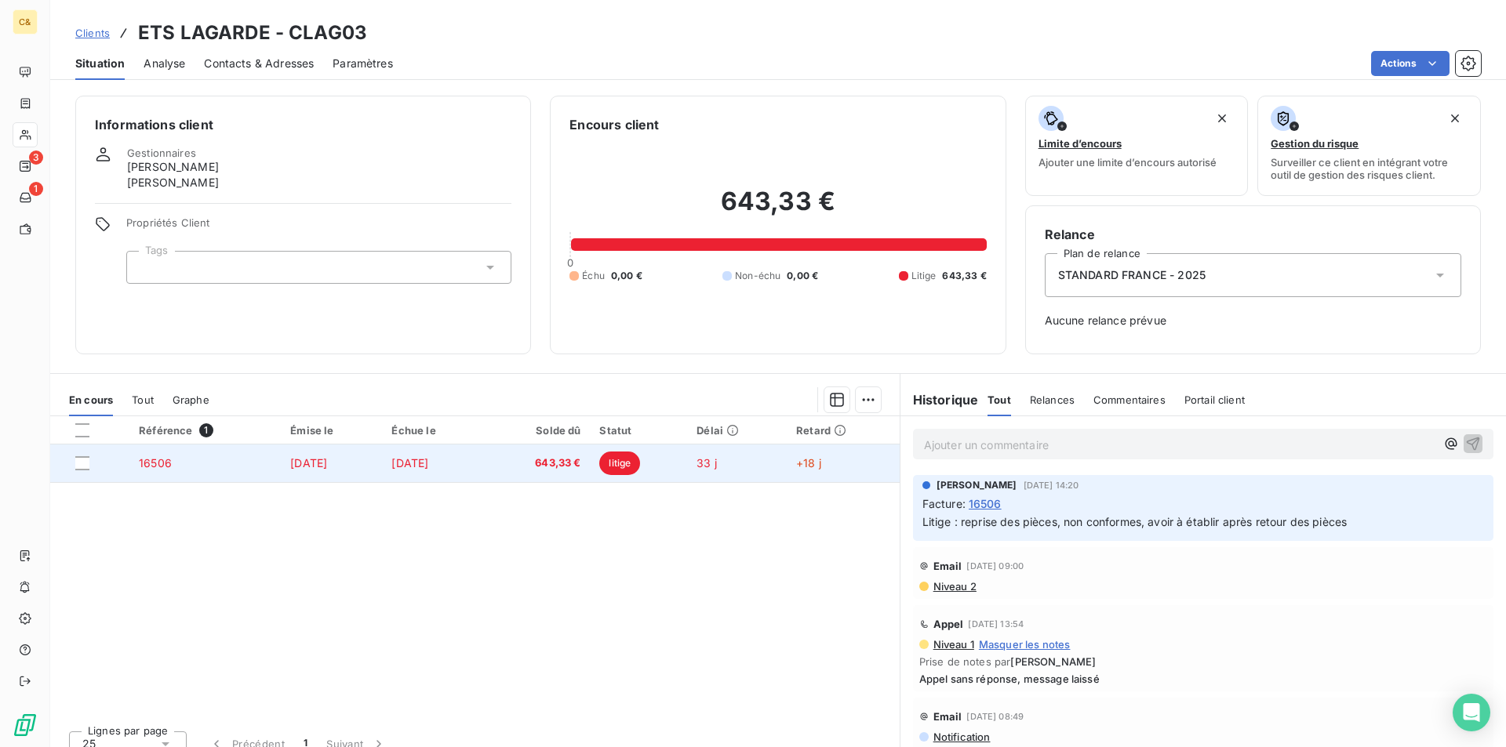
click at [485, 462] on td "[DATE]" at bounding box center [433, 464] width 103 height 38
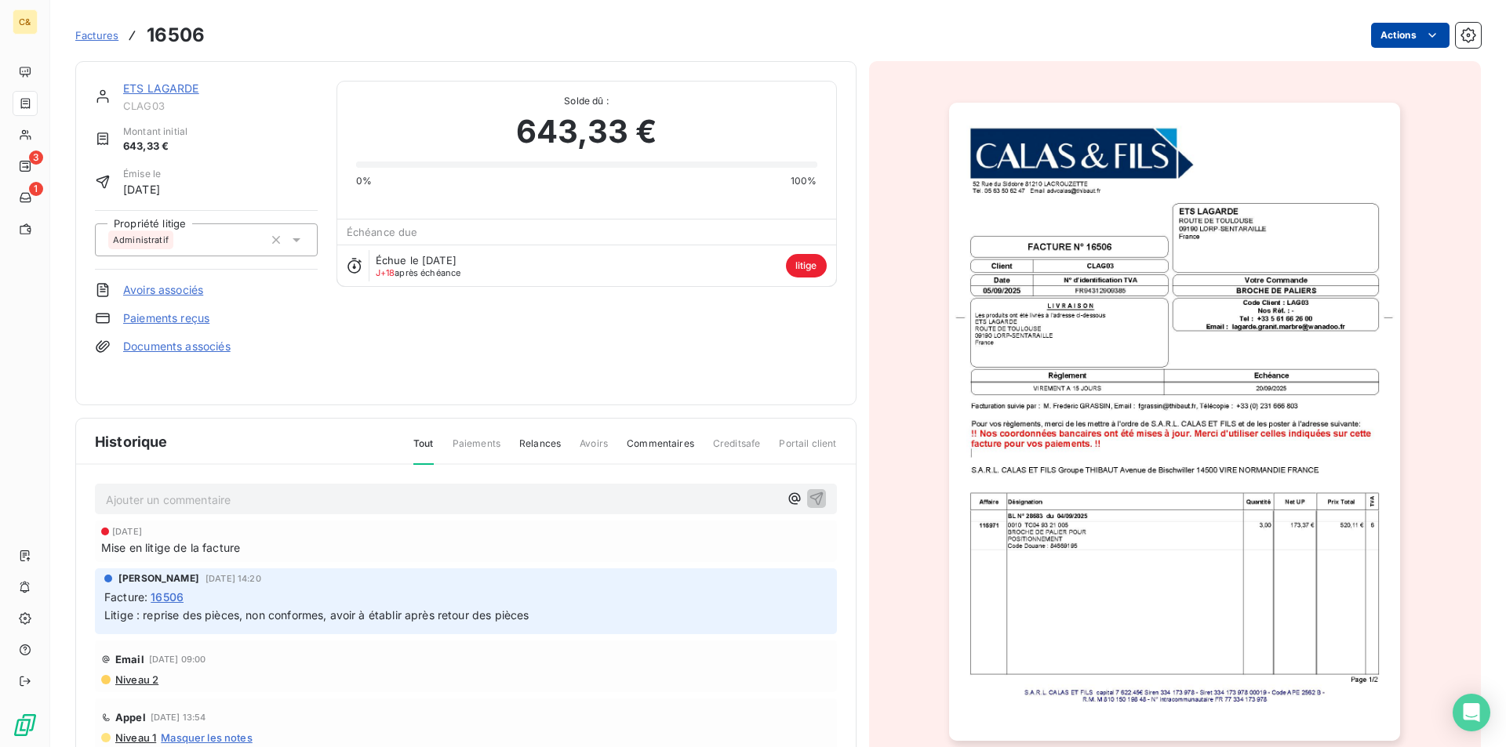
click at [1412, 35] on html "C& 3 1 Factures 16506 Actions ETS LAGARDE CLAG03 Montant initial 643,33 € Émise…" at bounding box center [753, 373] width 1506 height 747
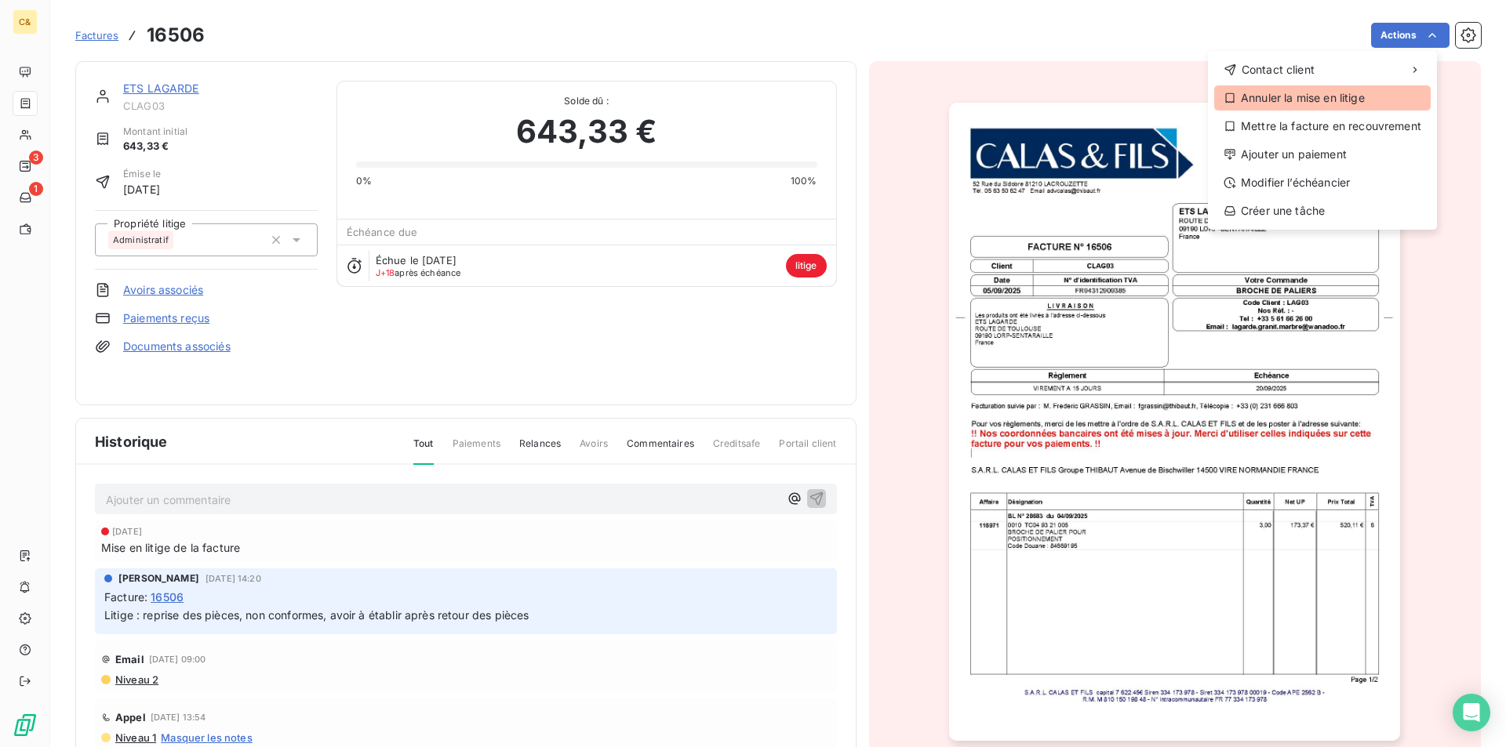
click at [1339, 104] on div "Annuler la mise en litige" at bounding box center [1322, 97] width 216 height 25
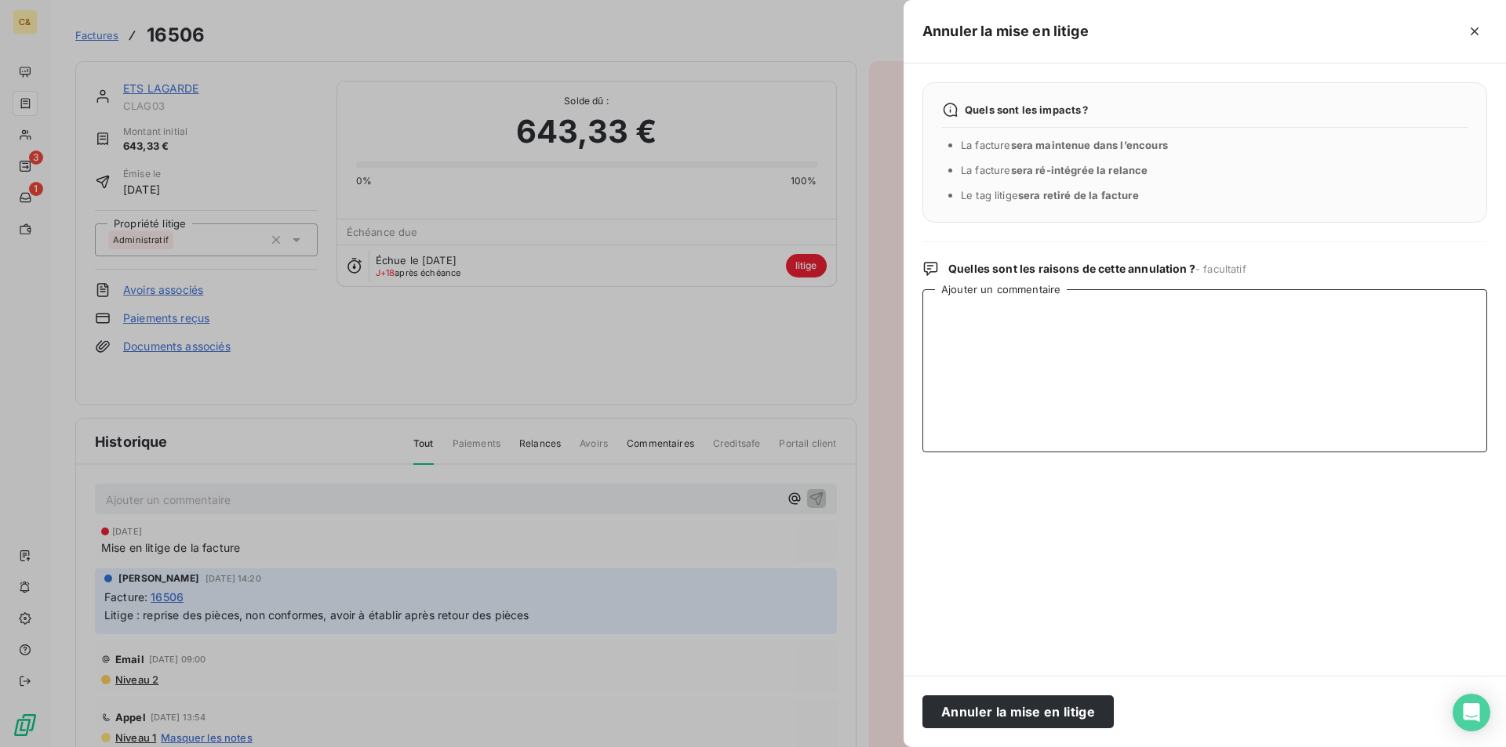
click at [1158, 360] on textarea "Ajouter un commentaire" at bounding box center [1204, 370] width 565 height 163
click at [1216, 311] on textarea "Avoir fait sur cette facture pour non conformité des pipèces" at bounding box center [1204, 370] width 565 height 163
click at [965, 311] on textarea "Avoir fait sur cette facture pour non conformité des pièces" at bounding box center [1204, 370] width 565 height 163
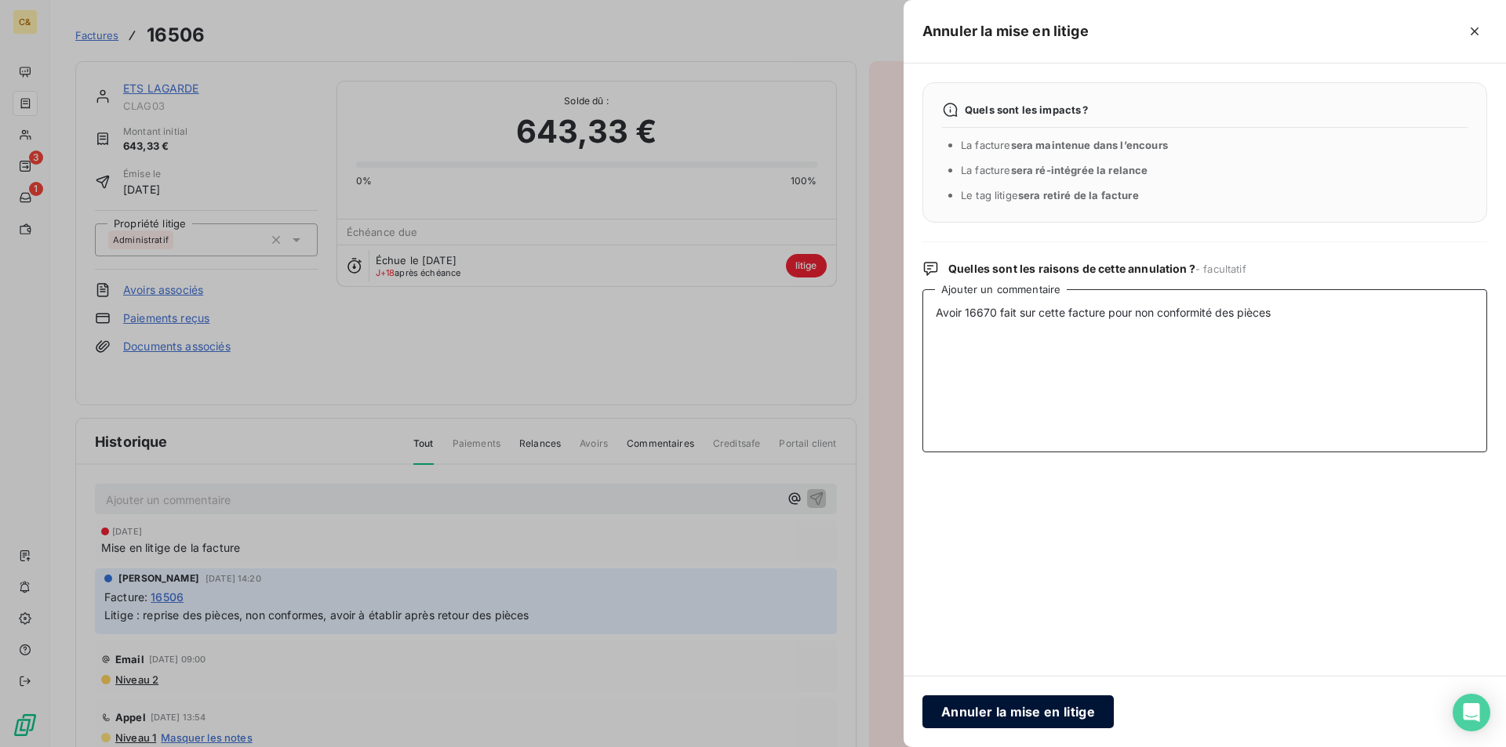
type textarea "Avoir 16670 fait sur cette facture pour non conformité des pièces"
click at [1018, 703] on button "Annuler la mise en litige" at bounding box center [1017, 712] width 191 height 33
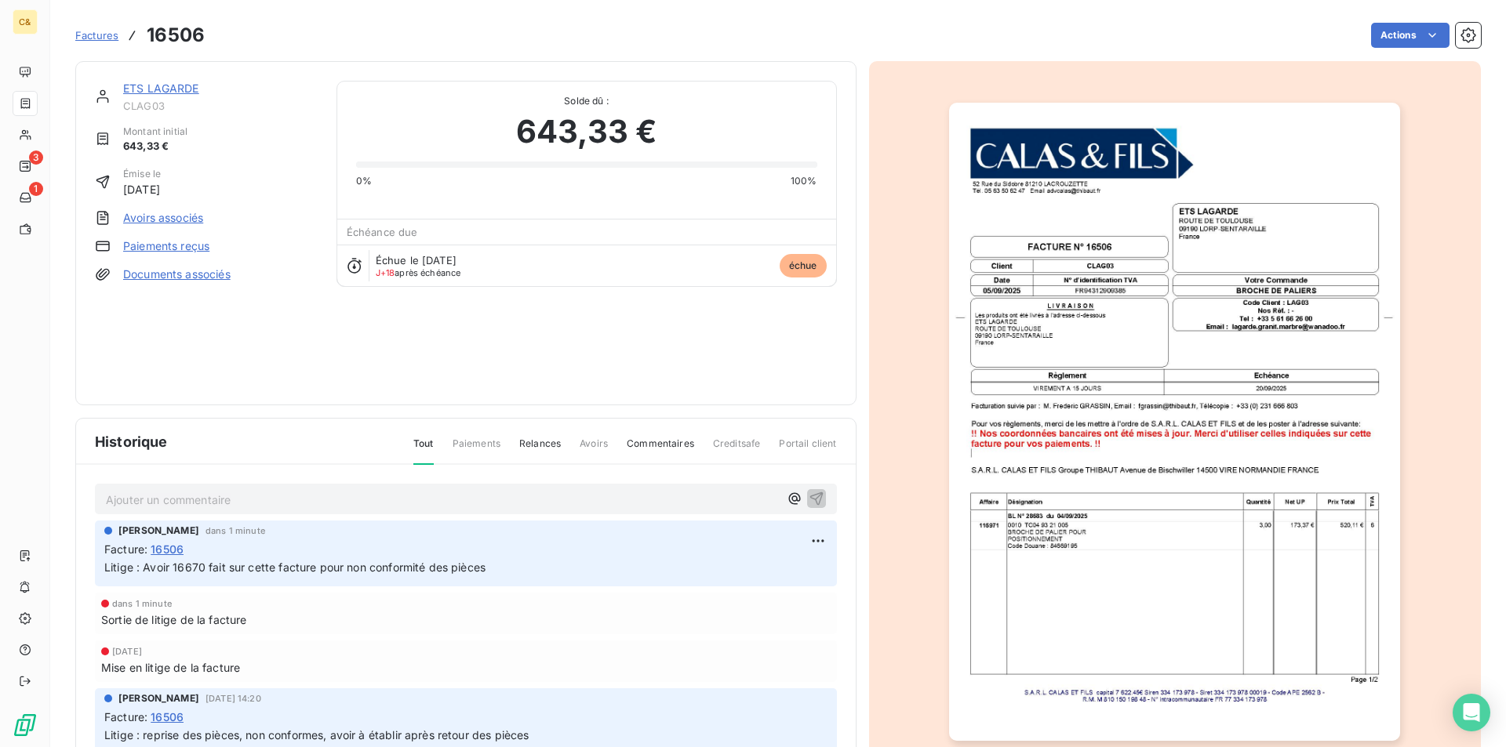
click at [178, 90] on link "ETS LAGARDE" at bounding box center [161, 88] width 76 height 13
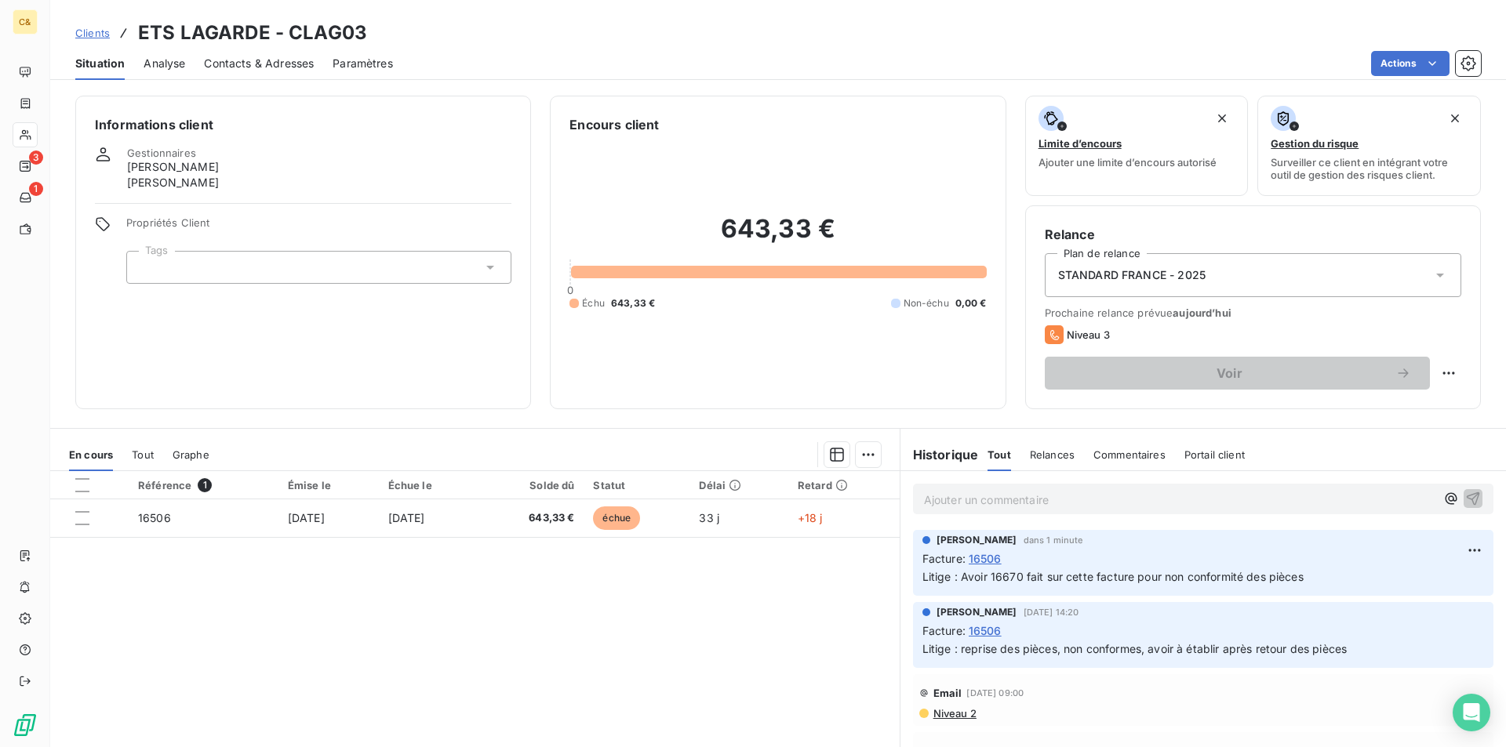
scroll to position [312, 0]
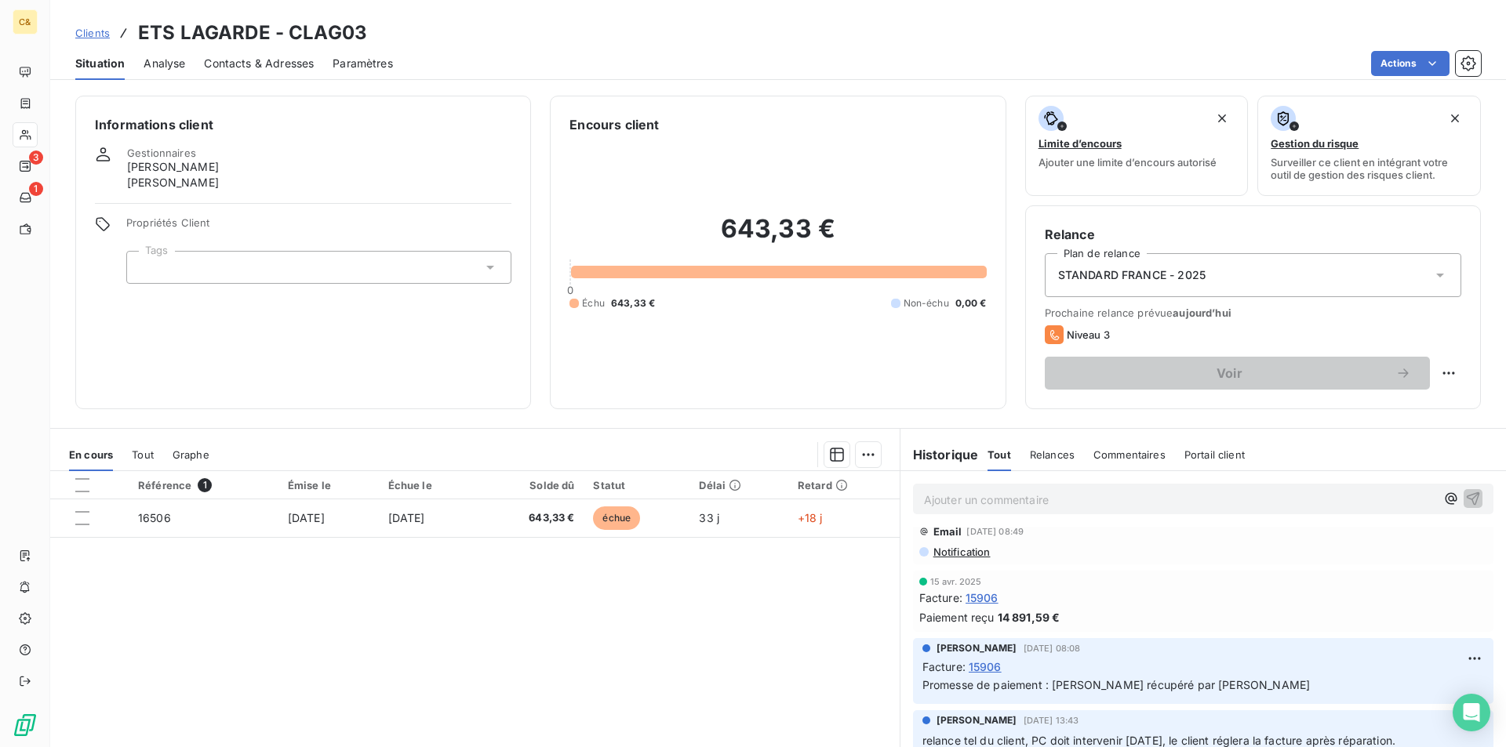
click at [972, 602] on span "15906" at bounding box center [981, 598] width 33 height 16
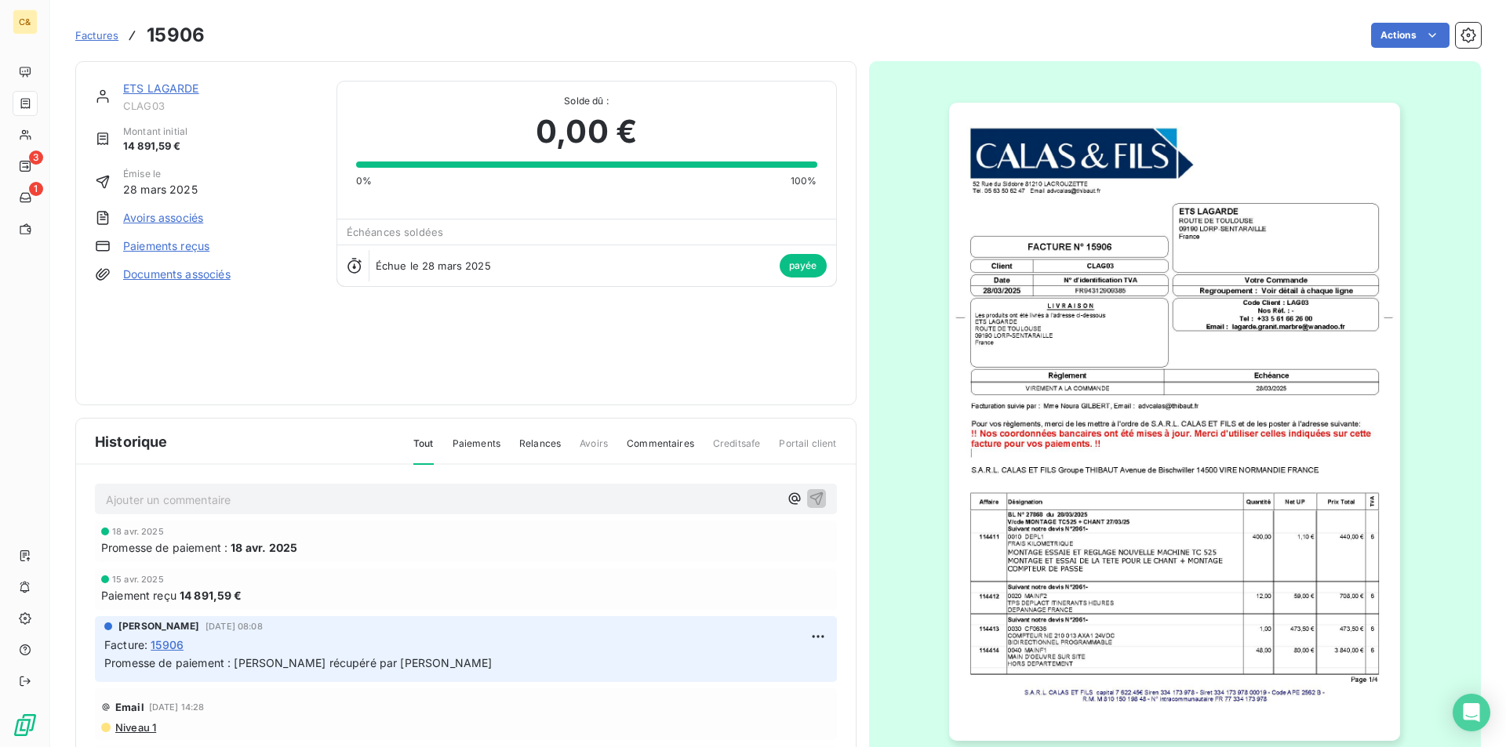
click at [229, 496] on p "Ajouter un commentaire ﻿" at bounding box center [442, 500] width 673 height 20
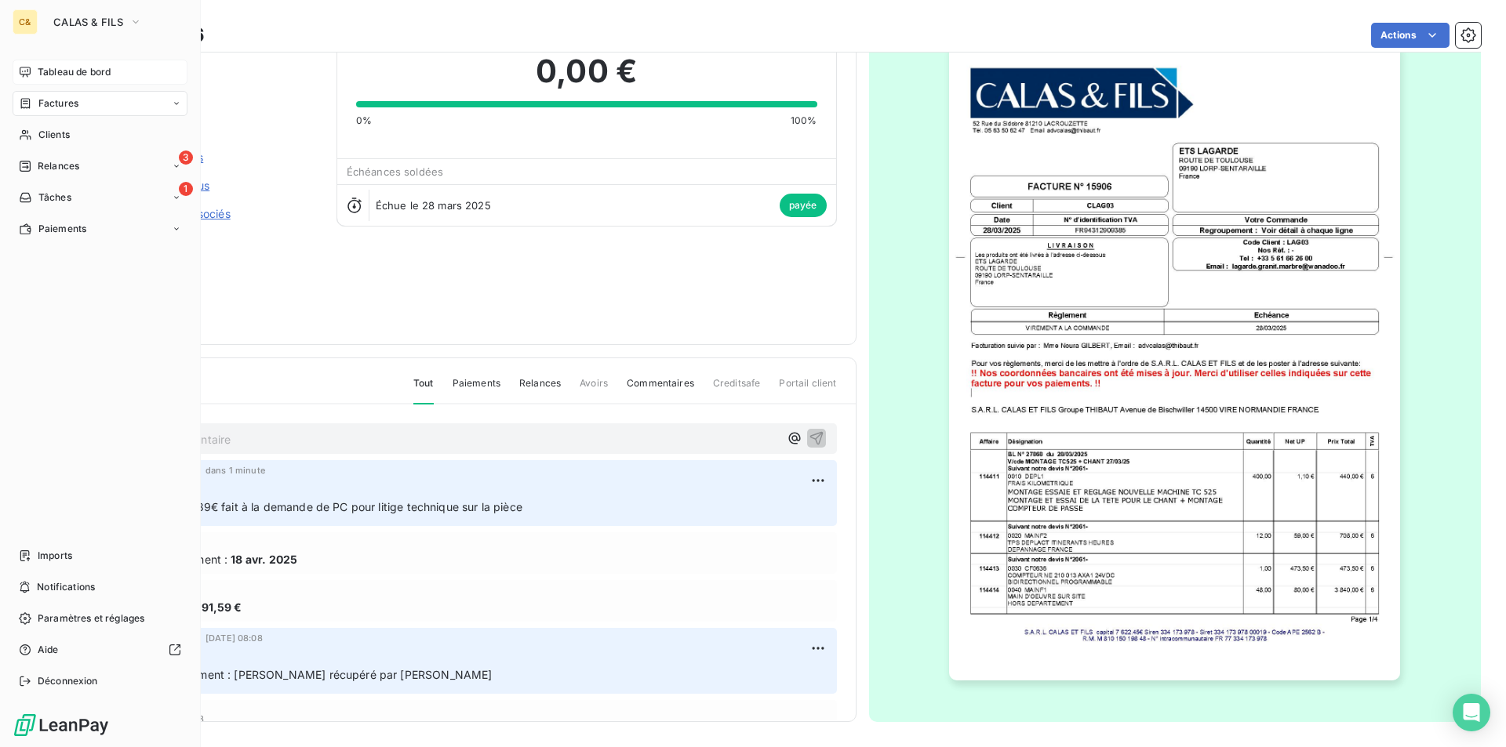
drag, startPoint x: 64, startPoint y: 71, endPoint x: 140, endPoint y: 75, distance: 77.0
click at [64, 71] on span "Tableau de bord" at bounding box center [74, 72] width 73 height 14
